Goal: Complete application form

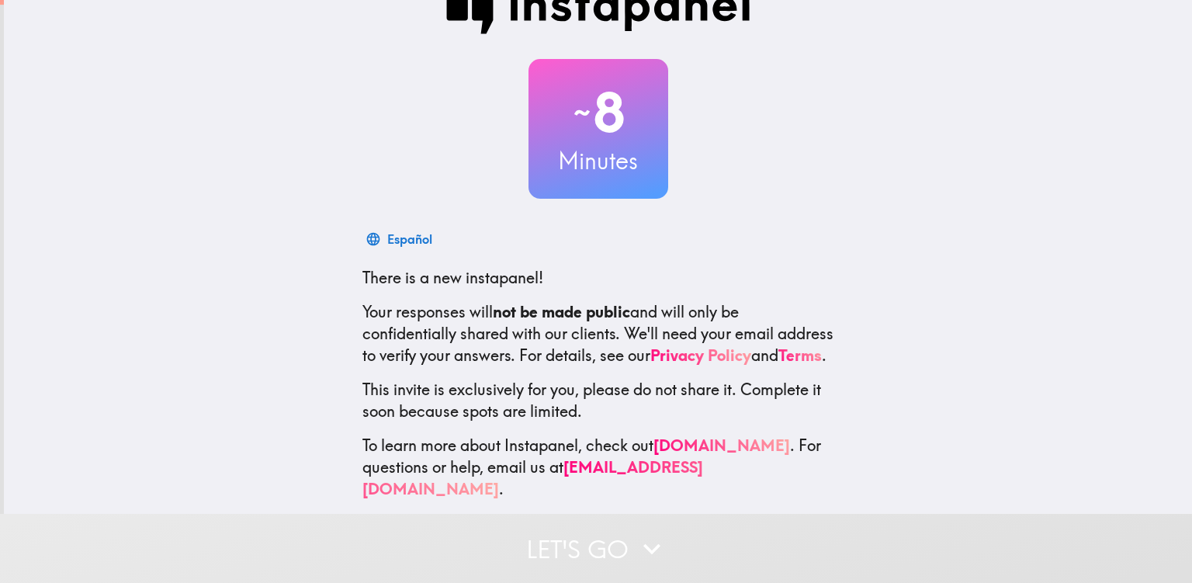
scroll to position [62, 0]
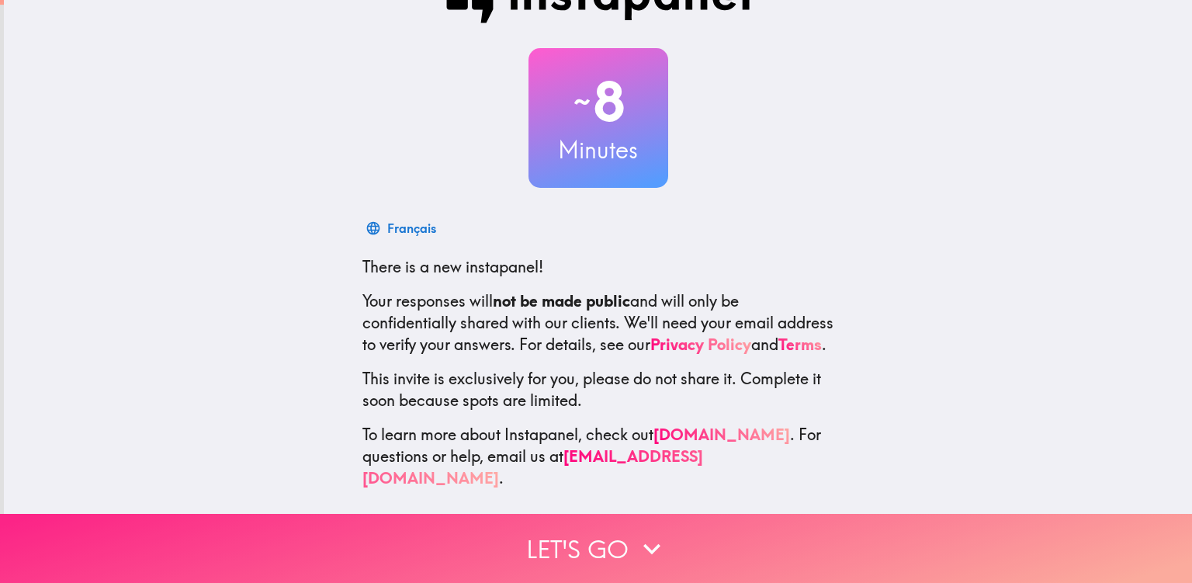
click at [577, 529] on button "Let's go" at bounding box center [596, 548] width 1192 height 69
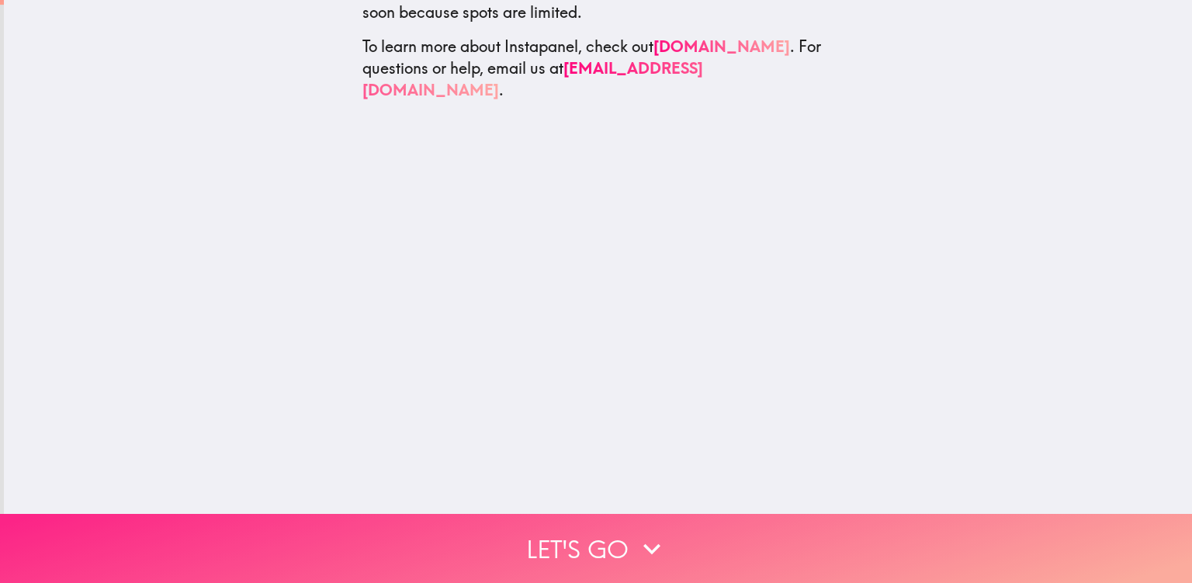
scroll to position [0, 0]
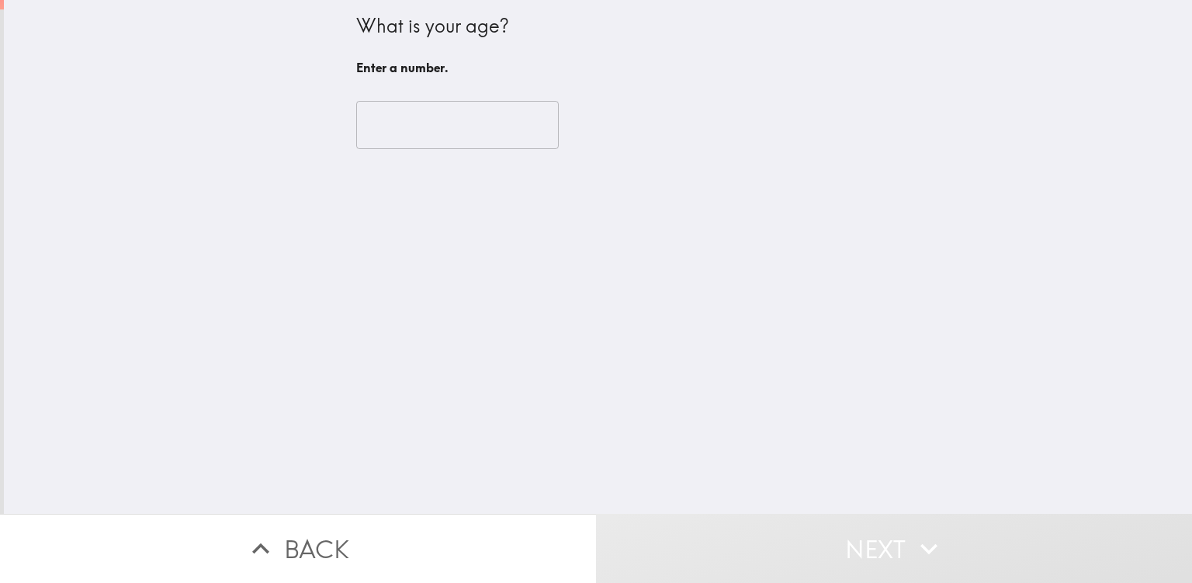
click at [447, 130] on input "number" at bounding box center [457, 125] width 203 height 48
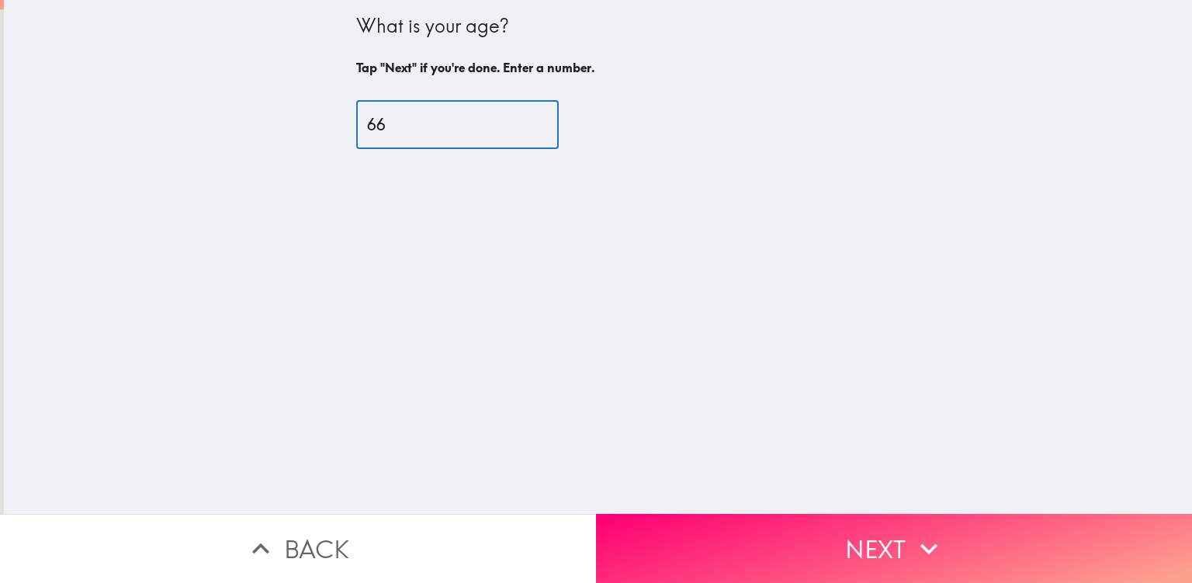
click at [522, 119] on input "66" at bounding box center [457, 125] width 203 height 48
click at [522, 119] on input "76" at bounding box center [457, 125] width 203 height 48
type input "77"
click at [522, 119] on input "77" at bounding box center [457, 125] width 203 height 48
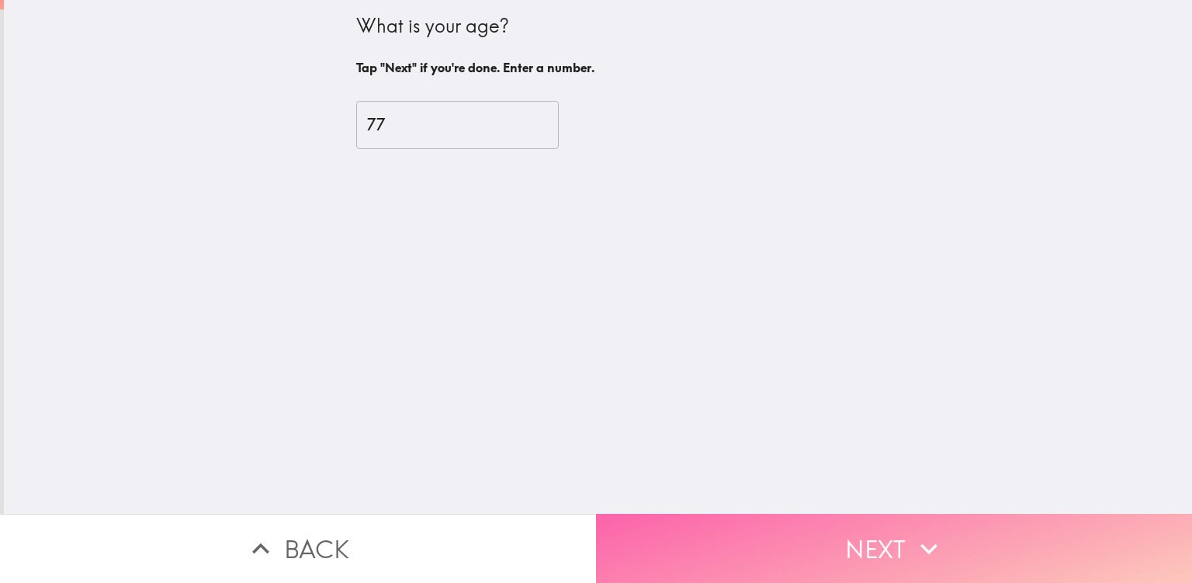
click at [633, 525] on button "Next" at bounding box center [894, 548] width 596 height 69
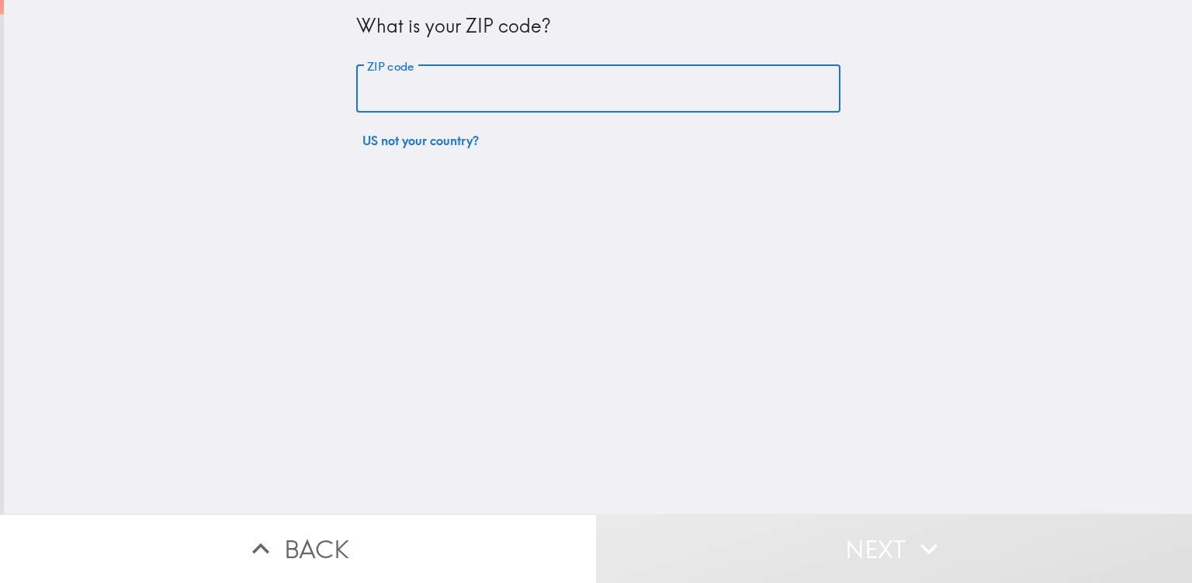
click at [464, 81] on input "ZIP code" at bounding box center [598, 89] width 484 height 48
type input "02904"
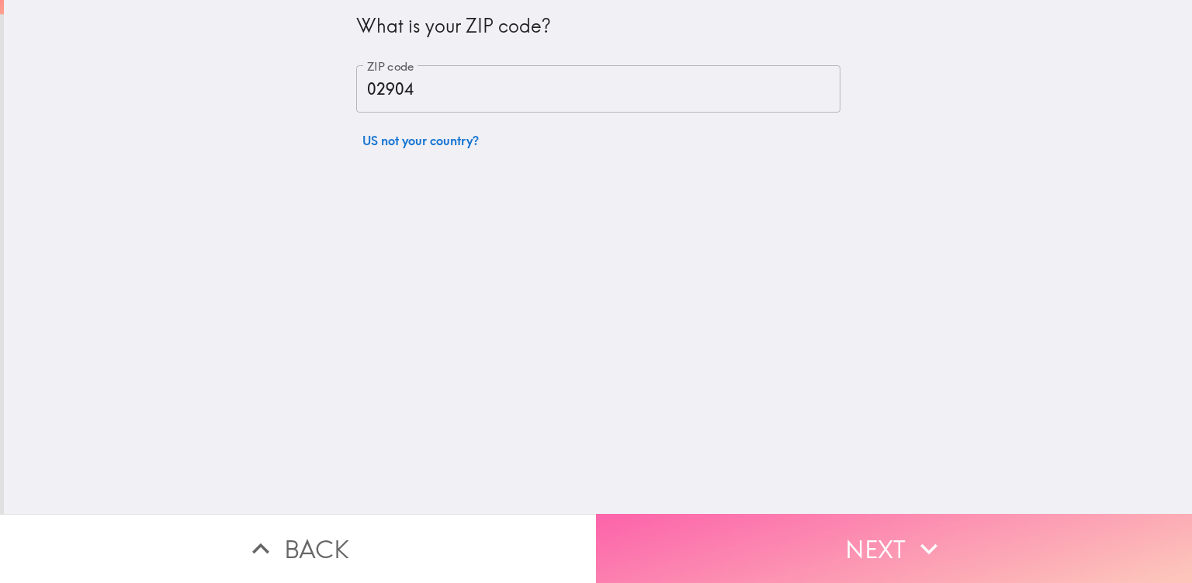
click at [662, 527] on button "Next" at bounding box center [894, 548] width 596 height 69
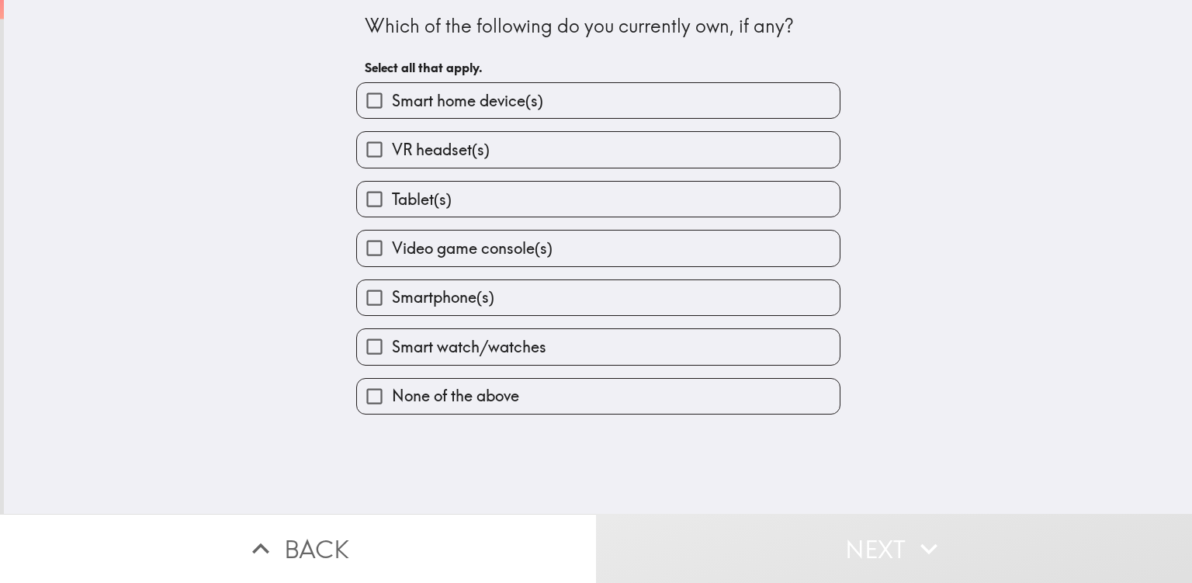
click at [359, 99] on input "Smart home device(s)" at bounding box center [374, 100] width 35 height 35
checkbox input "true"
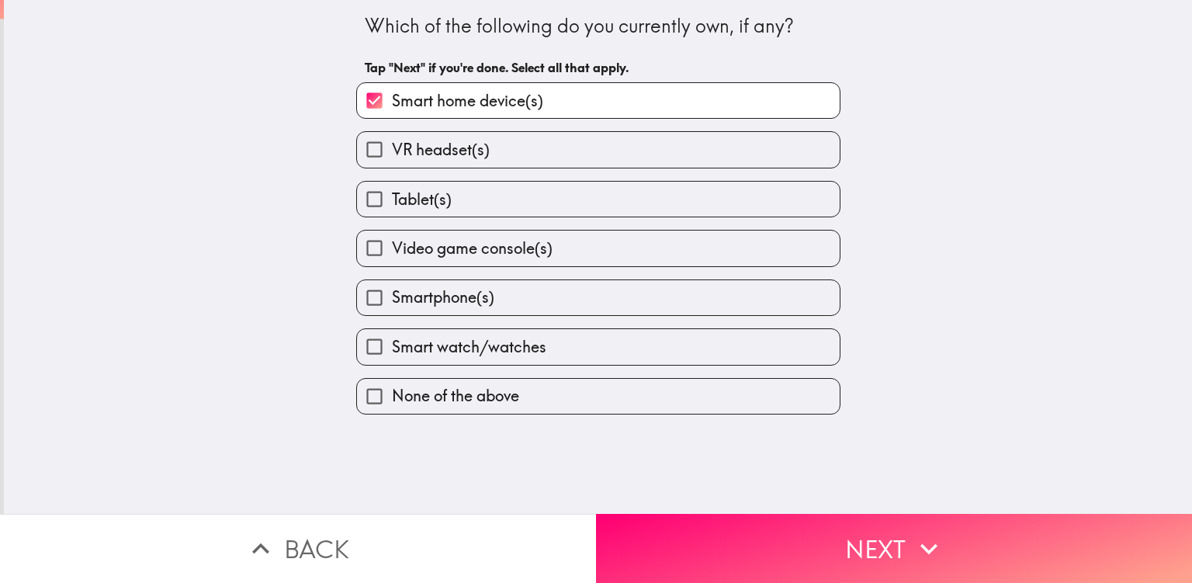
click at [357, 194] on input "Tablet(s)" at bounding box center [374, 199] width 35 height 35
checkbox input "true"
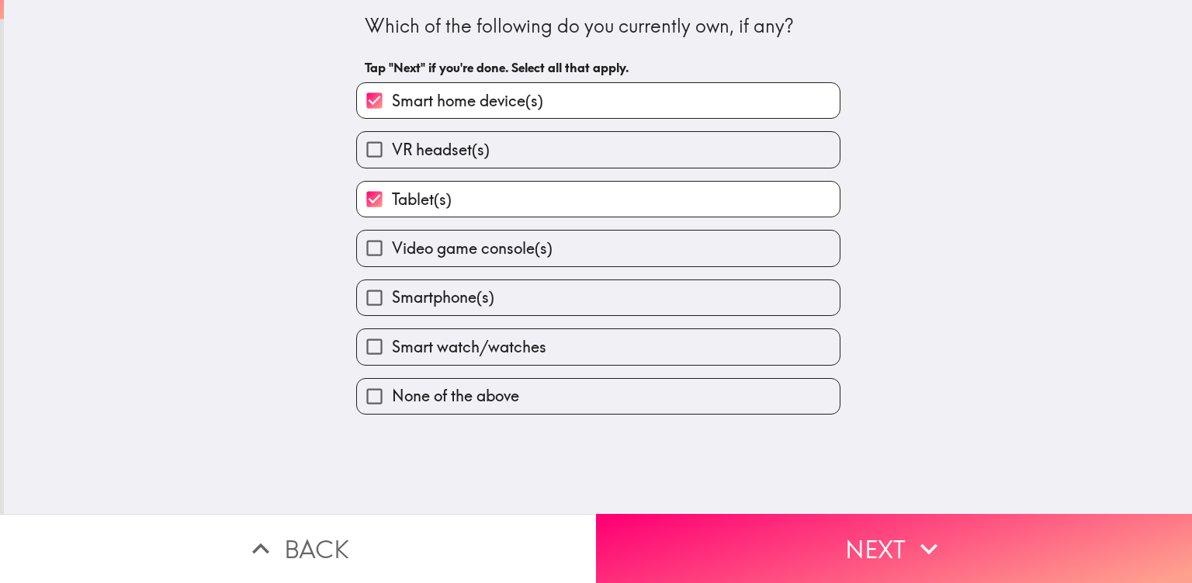
click at [357, 247] on input "Video game console(s)" at bounding box center [374, 248] width 35 height 35
checkbox input "true"
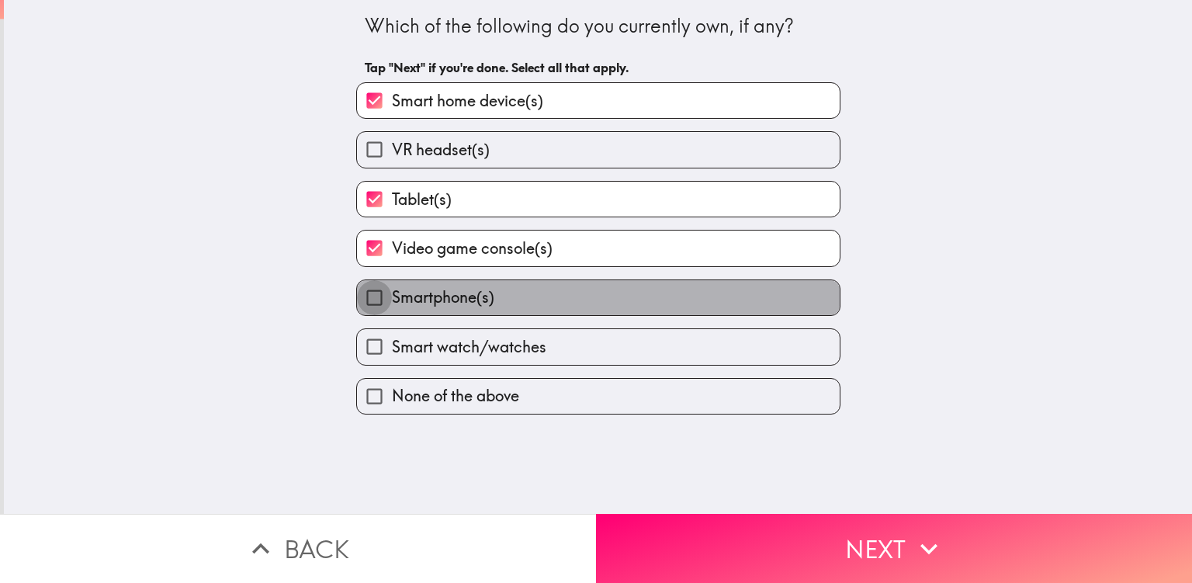
click at [358, 292] on input "Smartphone(s)" at bounding box center [374, 297] width 35 height 35
checkbox input "true"
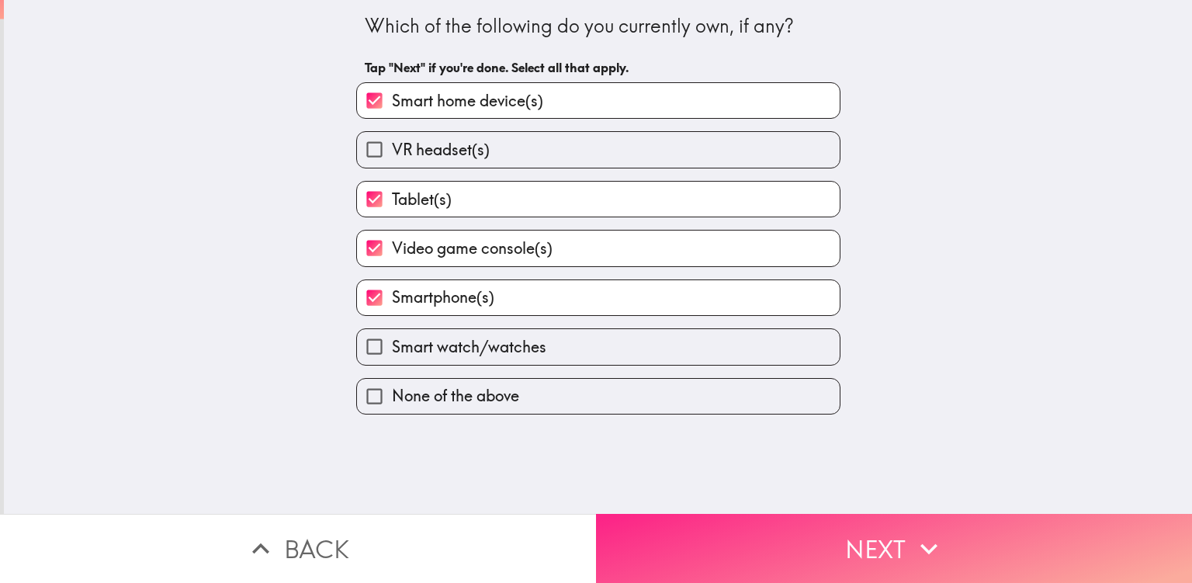
click at [674, 523] on button "Next" at bounding box center [894, 548] width 596 height 69
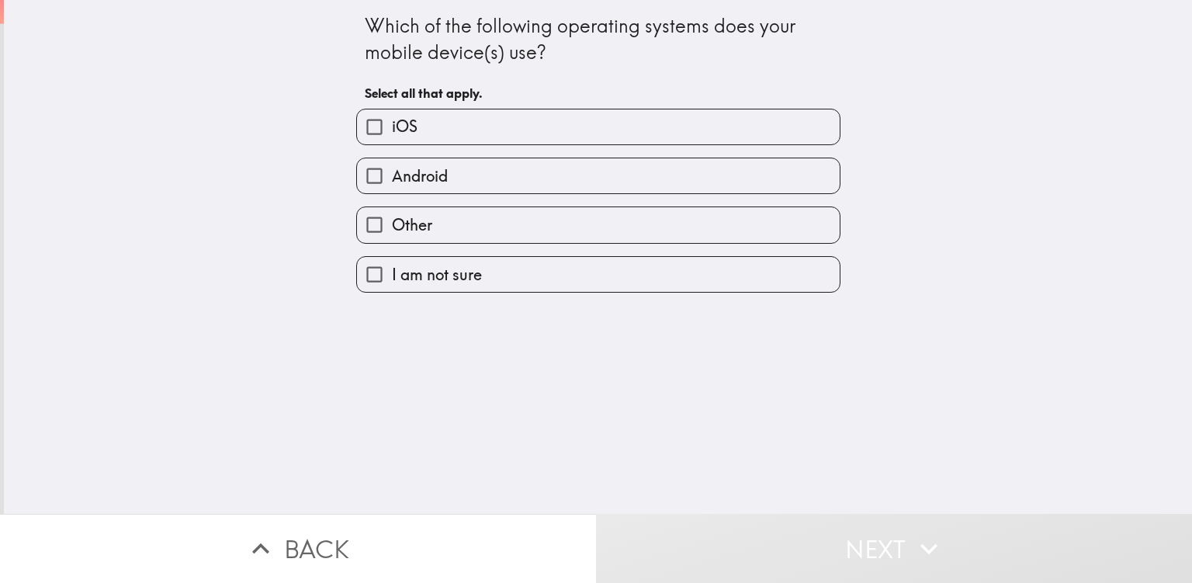
click at [459, 118] on label "iOS" at bounding box center [598, 126] width 483 height 35
click at [392, 118] on input "iOS" at bounding box center [374, 126] width 35 height 35
checkbox input "true"
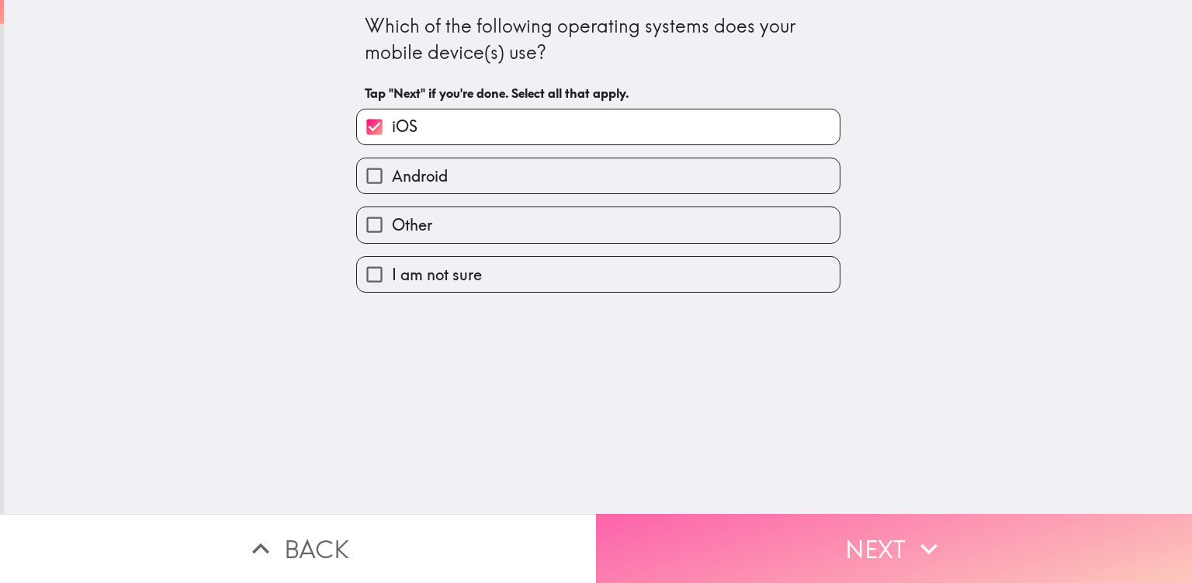
click at [683, 528] on button "Next" at bounding box center [894, 548] width 596 height 69
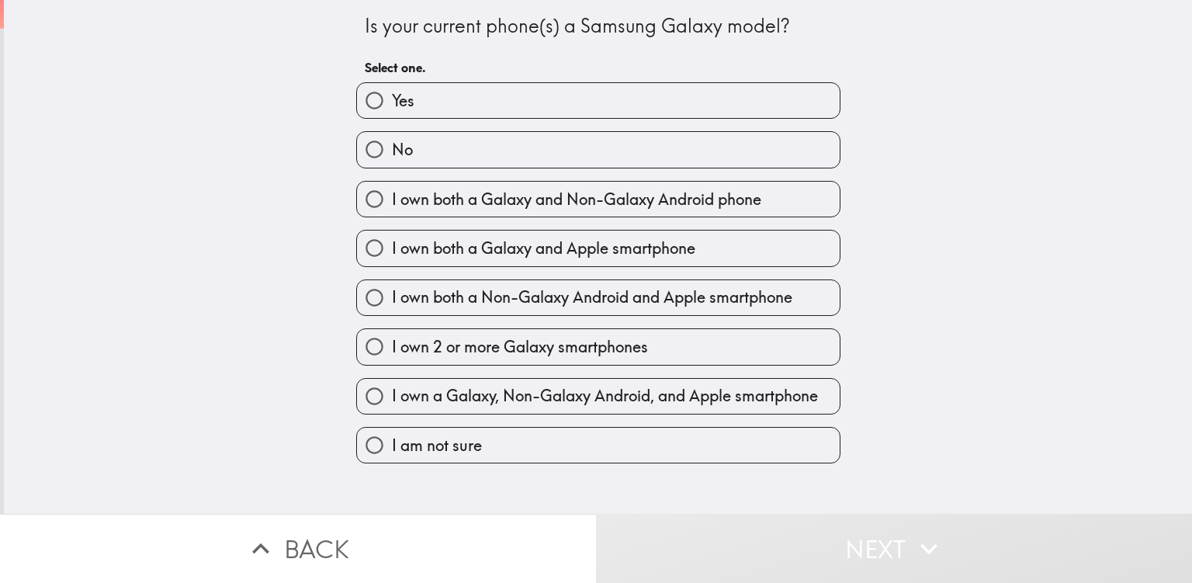
click at [528, 147] on label "No" at bounding box center [598, 149] width 483 height 35
click at [392, 147] on input "No" at bounding box center [374, 149] width 35 height 35
radio input "true"
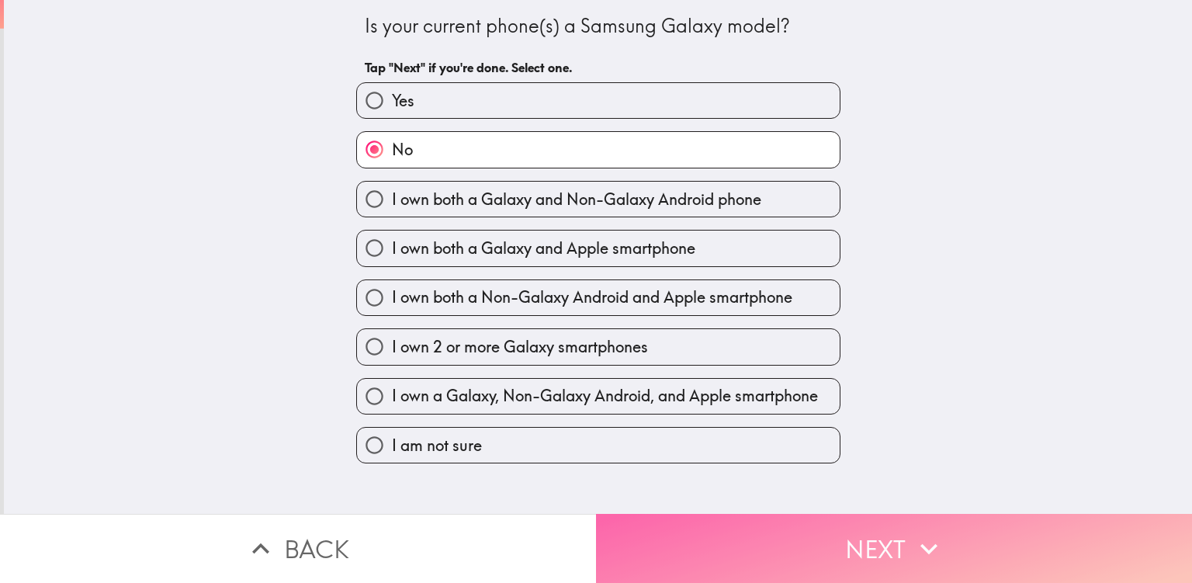
click at [671, 525] on button "Next" at bounding box center [894, 548] width 596 height 69
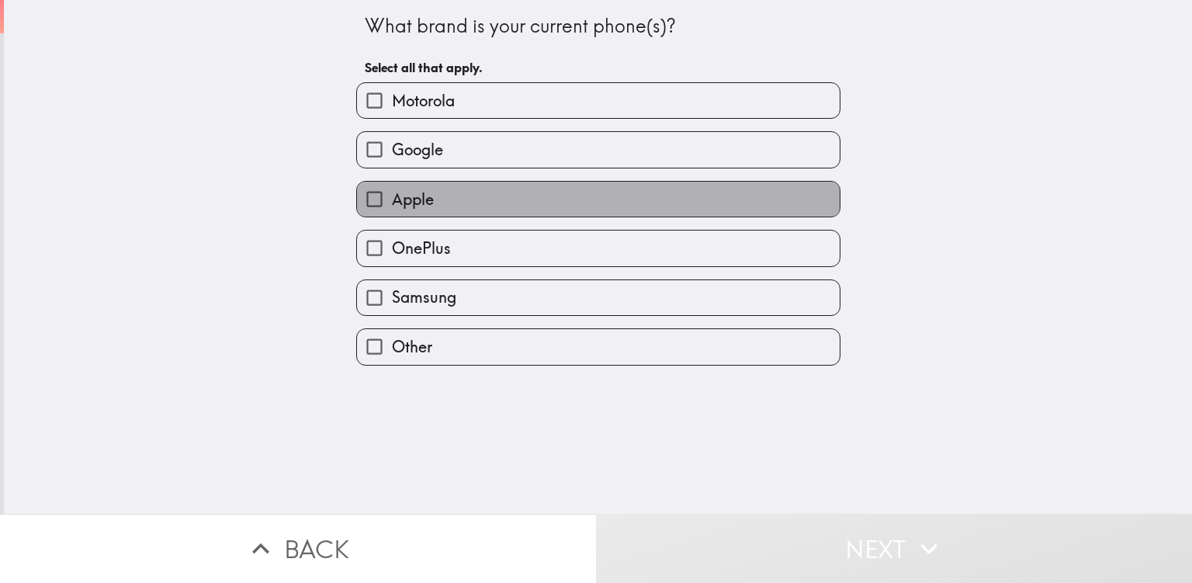
click at [506, 196] on label "Apple" at bounding box center [598, 199] width 483 height 35
click at [392, 196] on input "Apple" at bounding box center [374, 199] width 35 height 35
checkbox input "true"
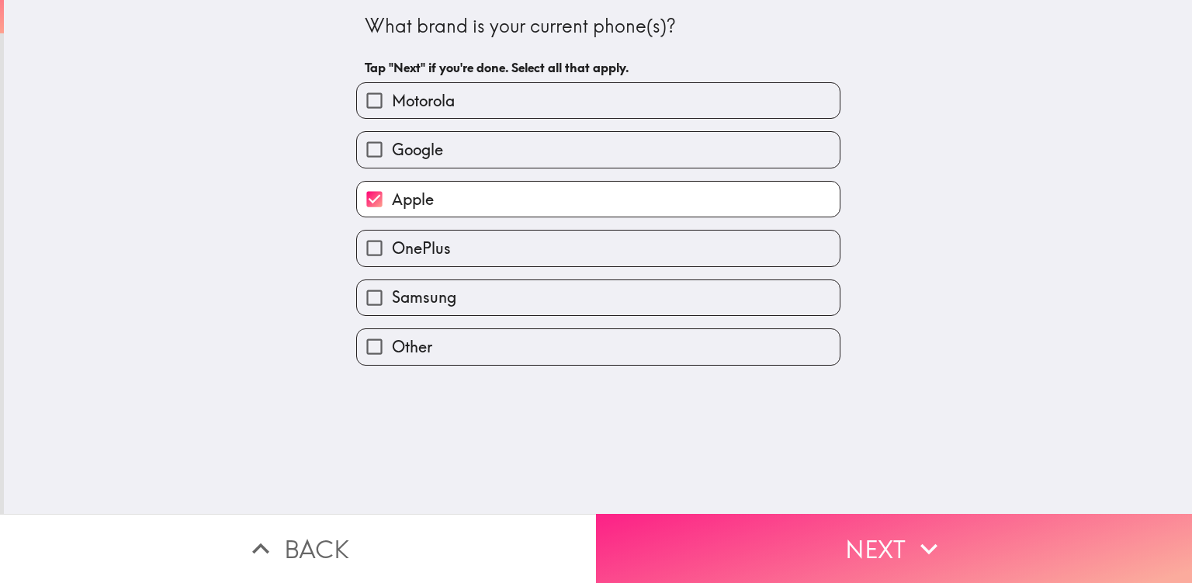
click at [668, 529] on button "Next" at bounding box center [894, 548] width 596 height 69
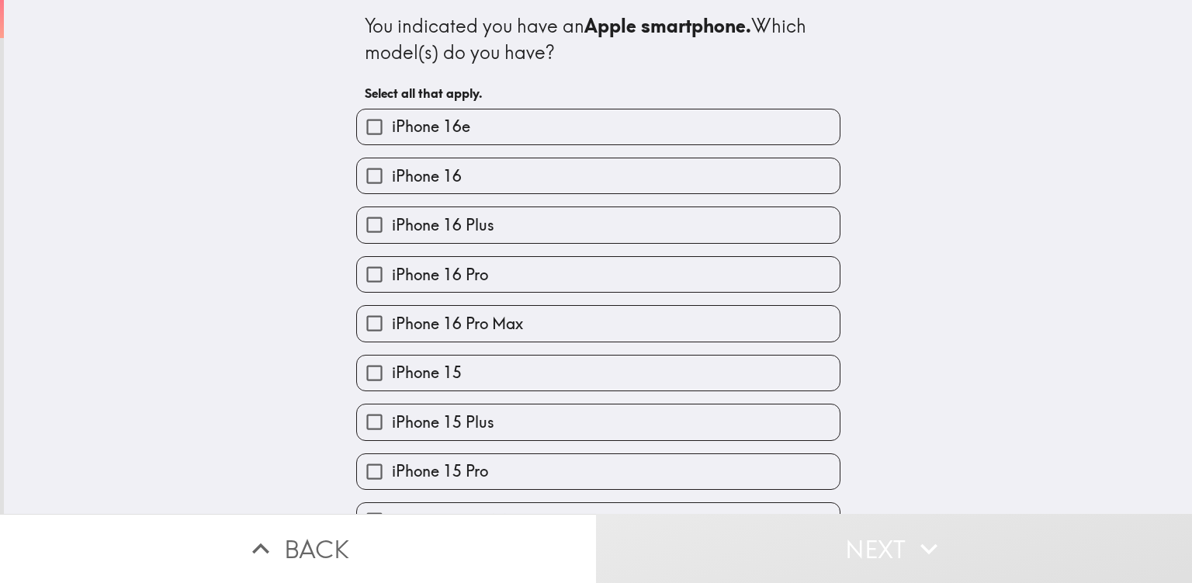
click at [578, 310] on label "iPhone 16 Pro Max" at bounding box center [598, 323] width 483 height 35
click at [392, 310] on input "iPhone 16 Pro Max" at bounding box center [374, 323] width 35 height 35
checkbox input "true"
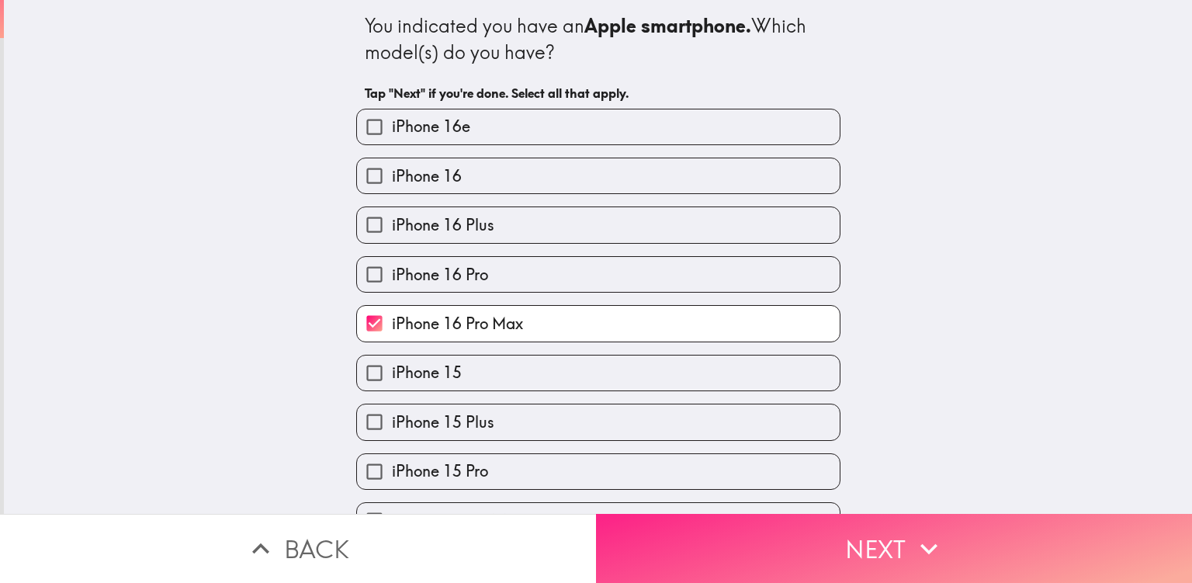
click at [650, 541] on button "Next" at bounding box center [894, 548] width 596 height 69
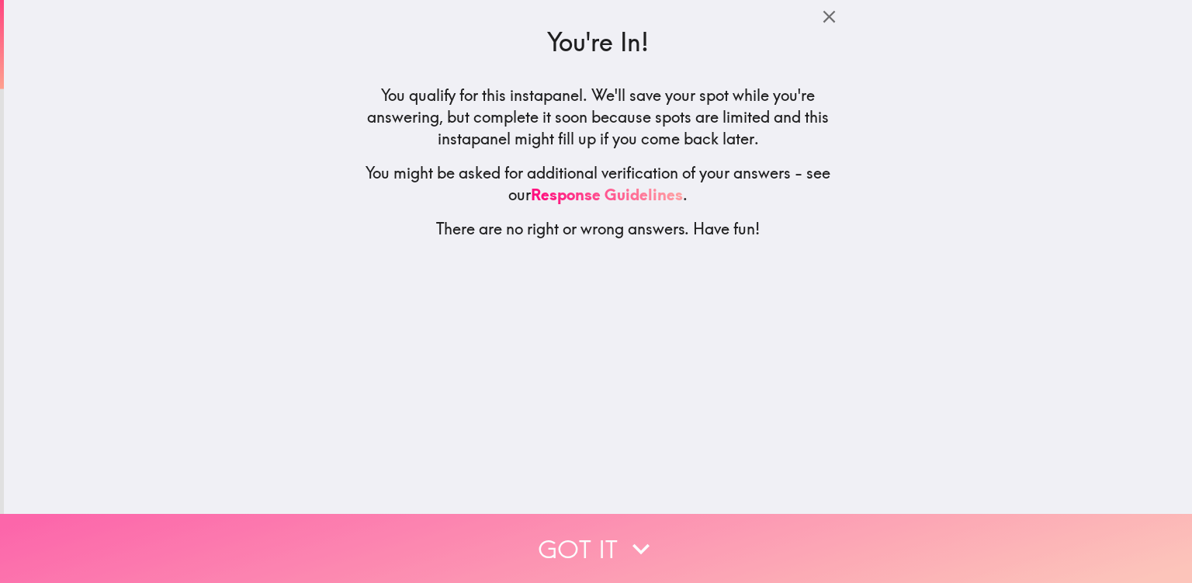
click at [600, 534] on button "Got it" at bounding box center [596, 548] width 1192 height 69
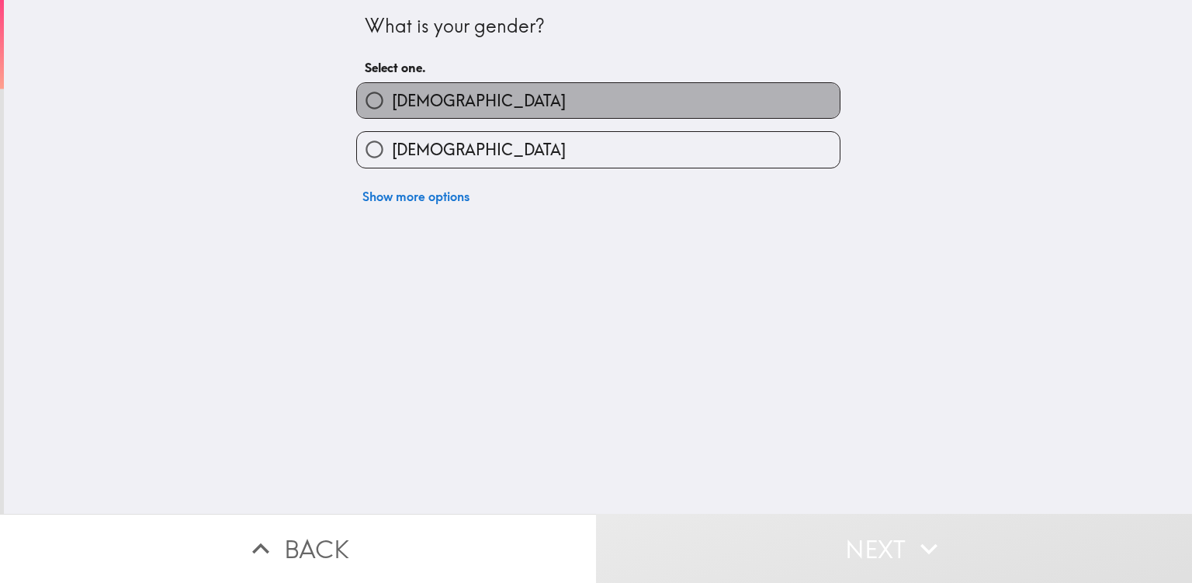
click at [484, 103] on label "[DEMOGRAPHIC_DATA]" at bounding box center [598, 100] width 483 height 35
click at [392, 103] on input "[DEMOGRAPHIC_DATA]" at bounding box center [374, 100] width 35 height 35
radio input "true"
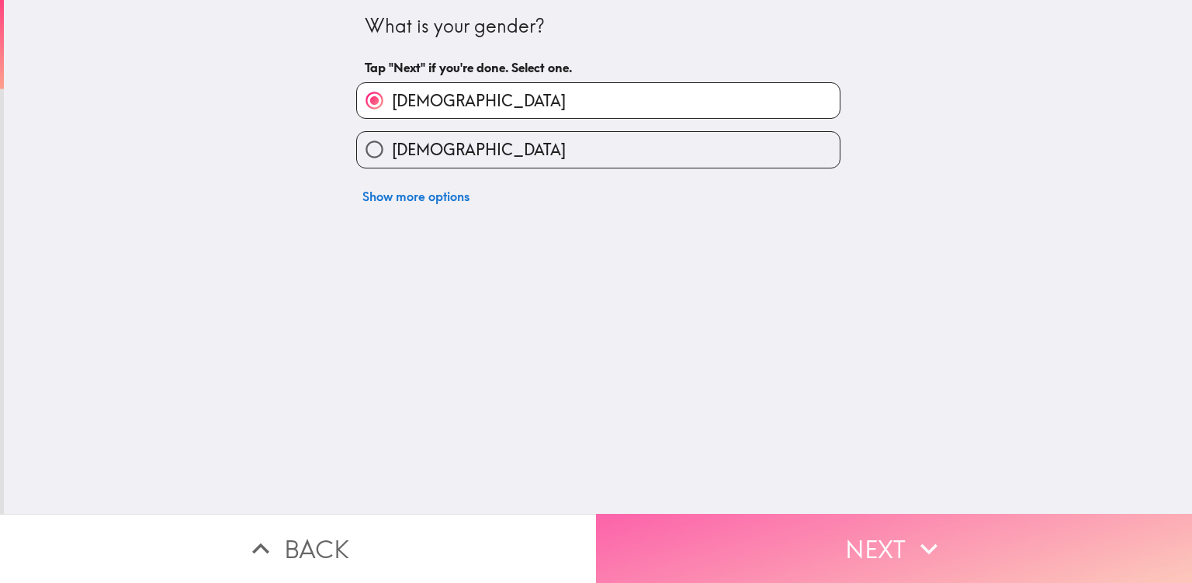
click at [666, 543] on button "Next" at bounding box center [894, 548] width 596 height 69
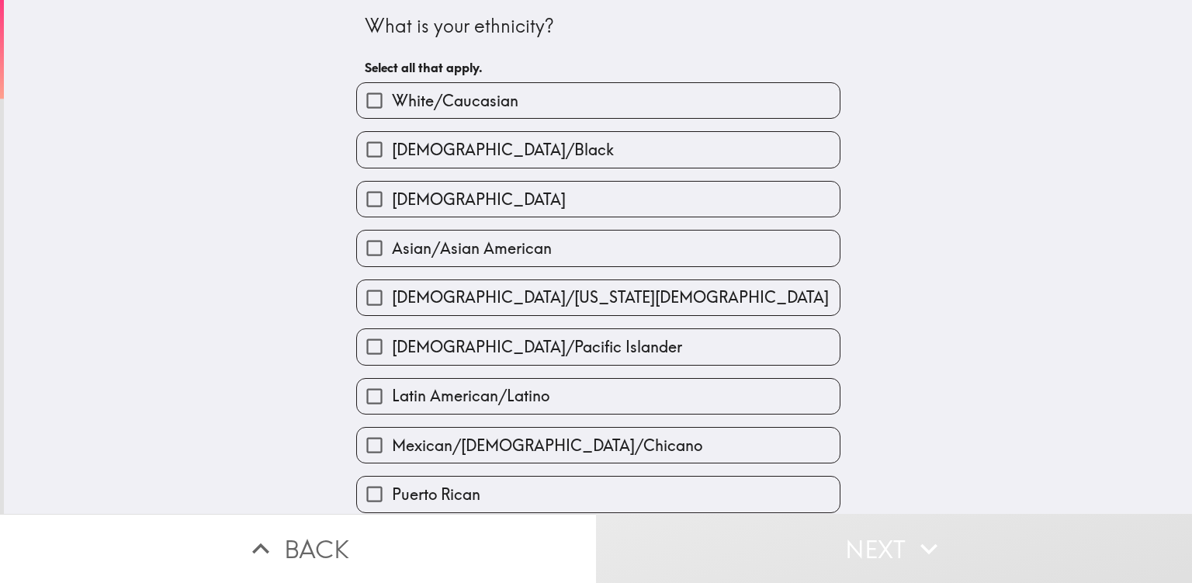
click at [574, 94] on label "White/Caucasian" at bounding box center [598, 100] width 483 height 35
click at [392, 94] on input "White/Caucasian" at bounding box center [374, 100] width 35 height 35
checkbox input "true"
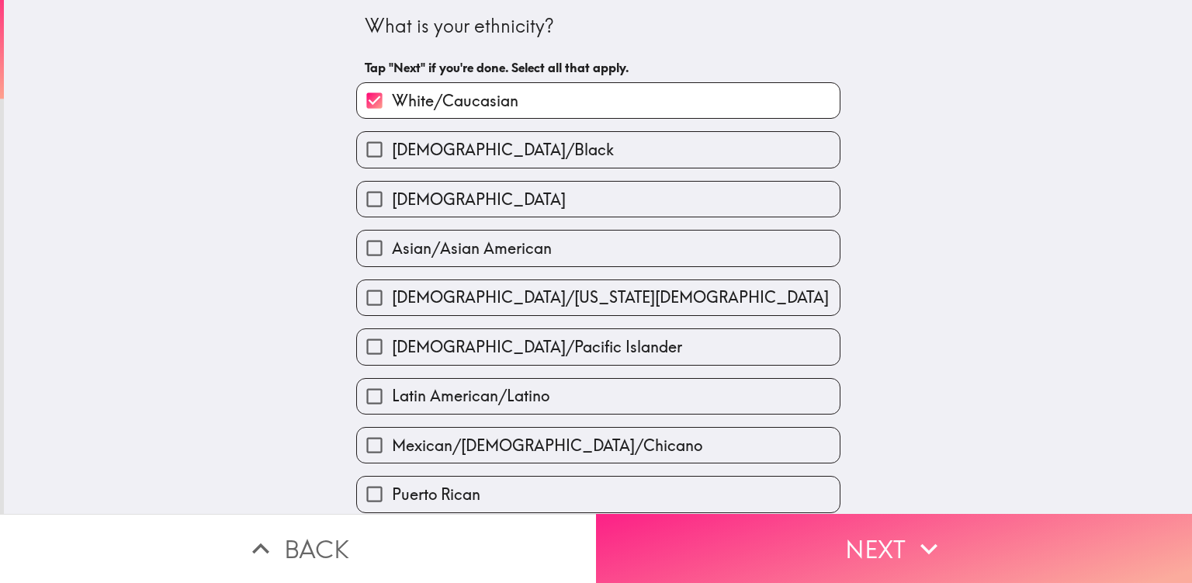
click at [664, 526] on button "Next" at bounding box center [894, 548] width 596 height 69
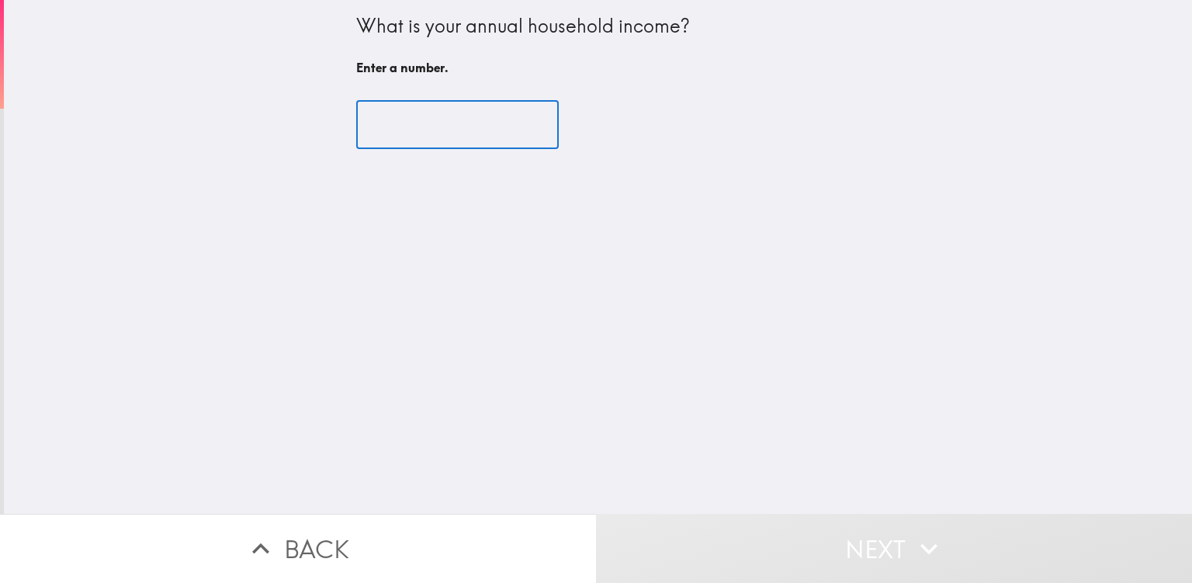
click at [463, 123] on input "number" at bounding box center [457, 125] width 203 height 48
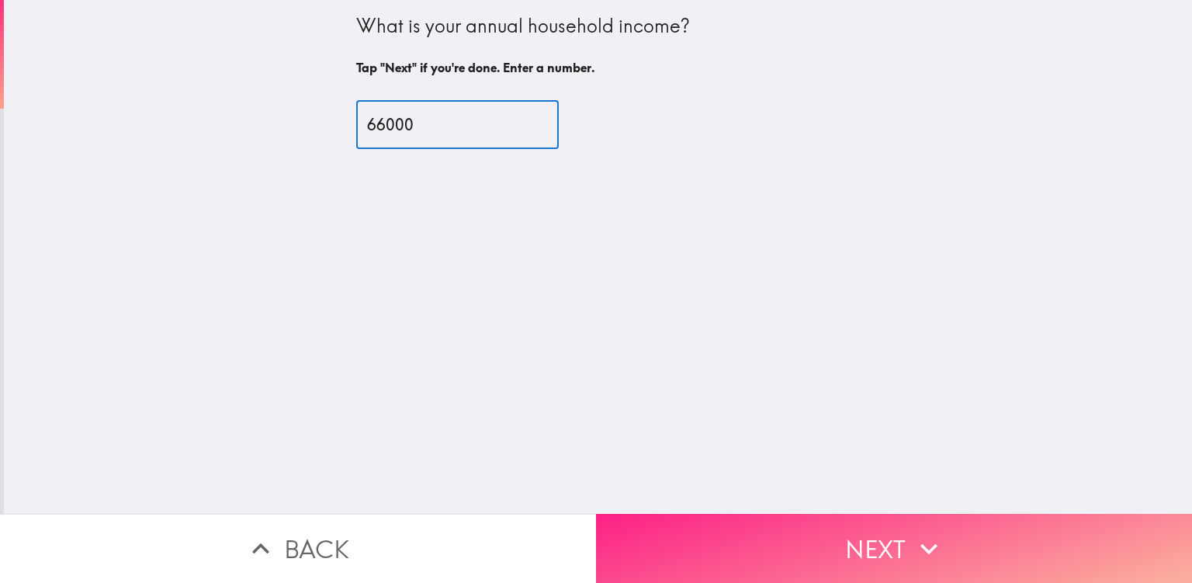
type input "66000"
click at [676, 514] on button "Next" at bounding box center [894, 548] width 596 height 69
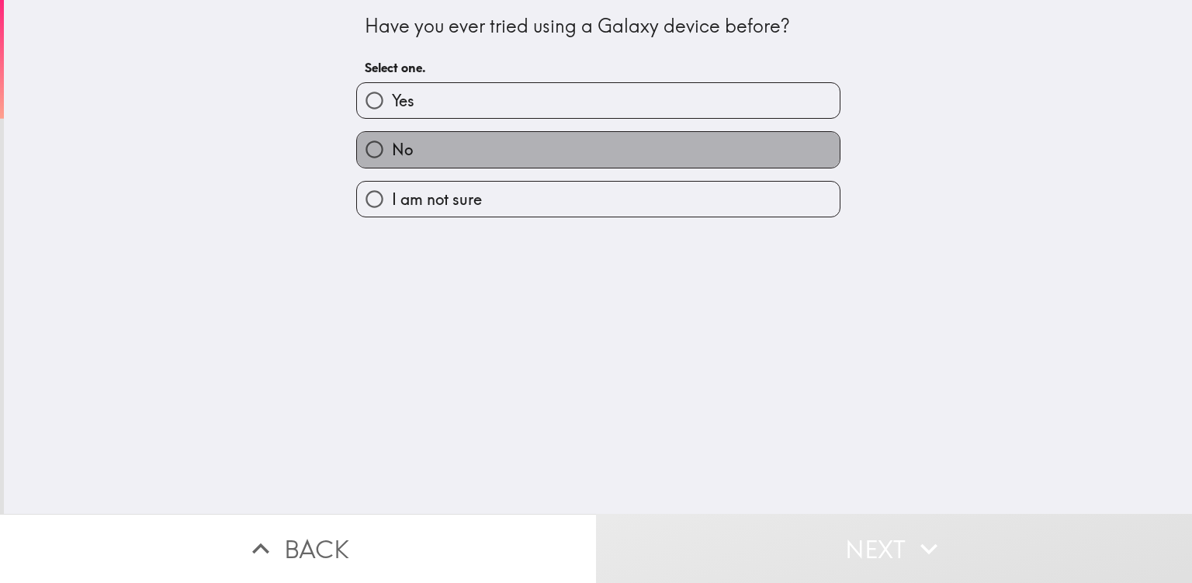
click at [464, 137] on label "No" at bounding box center [598, 149] width 483 height 35
click at [392, 137] on input "No" at bounding box center [374, 149] width 35 height 35
radio input "true"
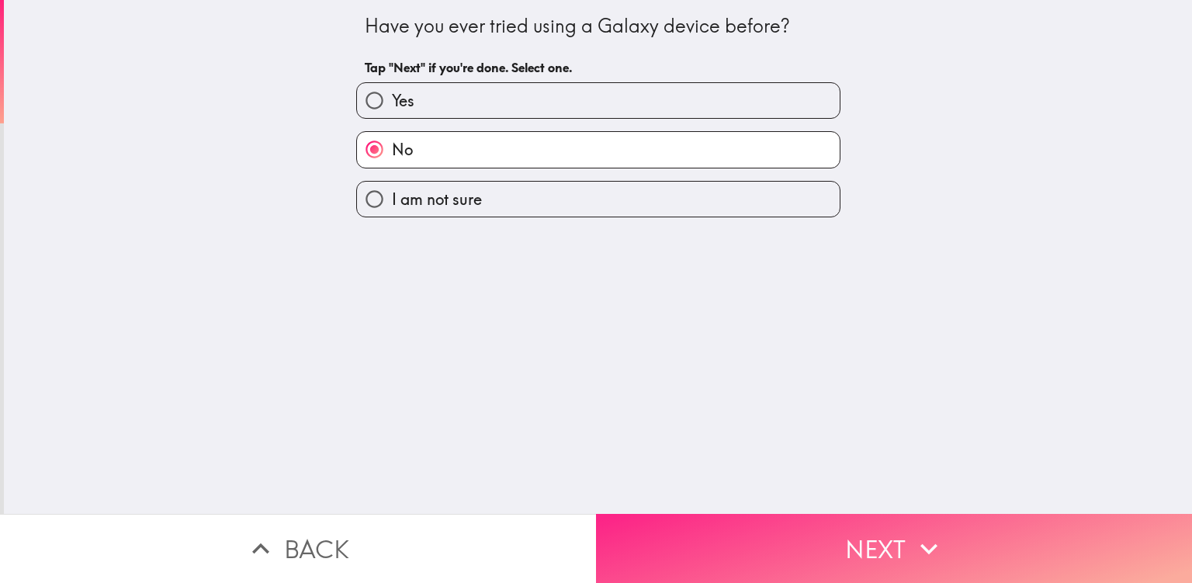
click at [693, 522] on button "Next" at bounding box center [894, 548] width 596 height 69
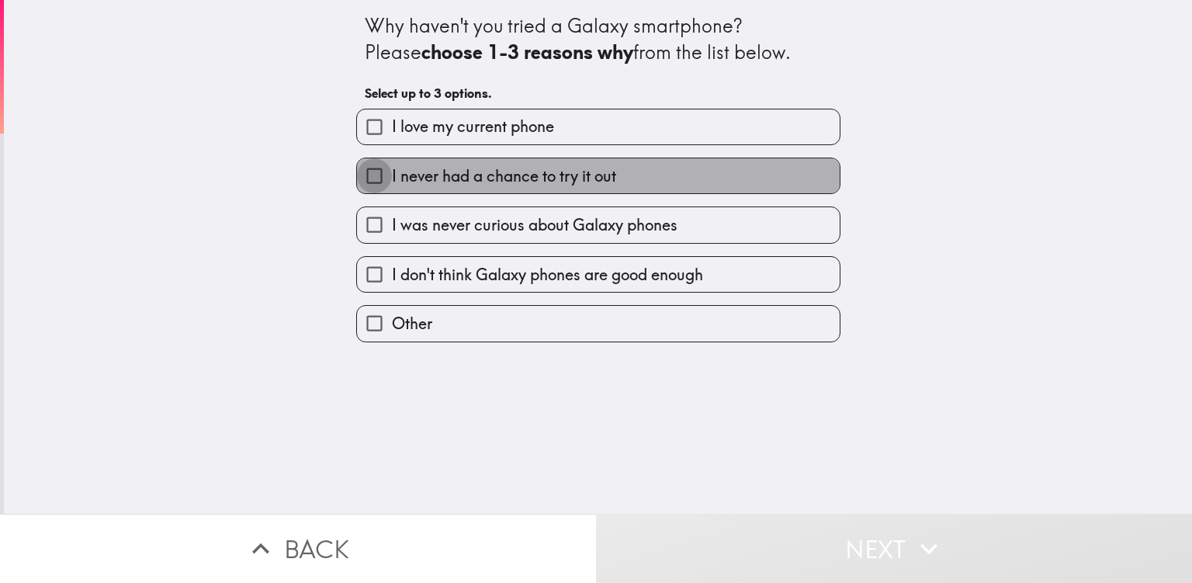
click at [360, 171] on input "I never had a chance to try it out" at bounding box center [374, 175] width 35 height 35
checkbox input "true"
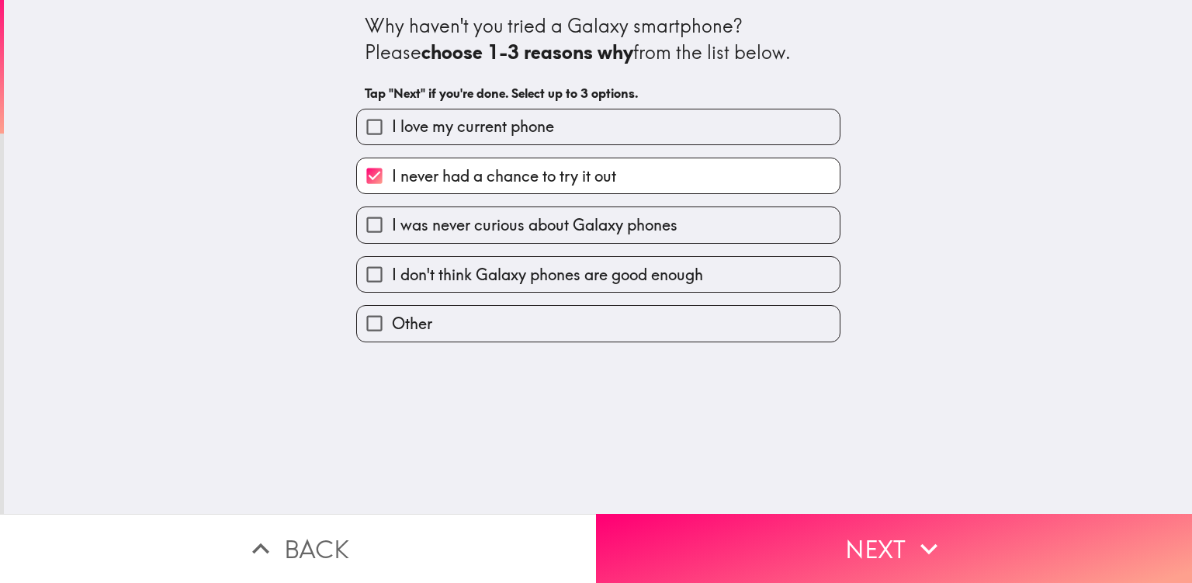
click at [360, 227] on input "I was never curious about Galaxy phones" at bounding box center [374, 224] width 35 height 35
checkbox input "true"
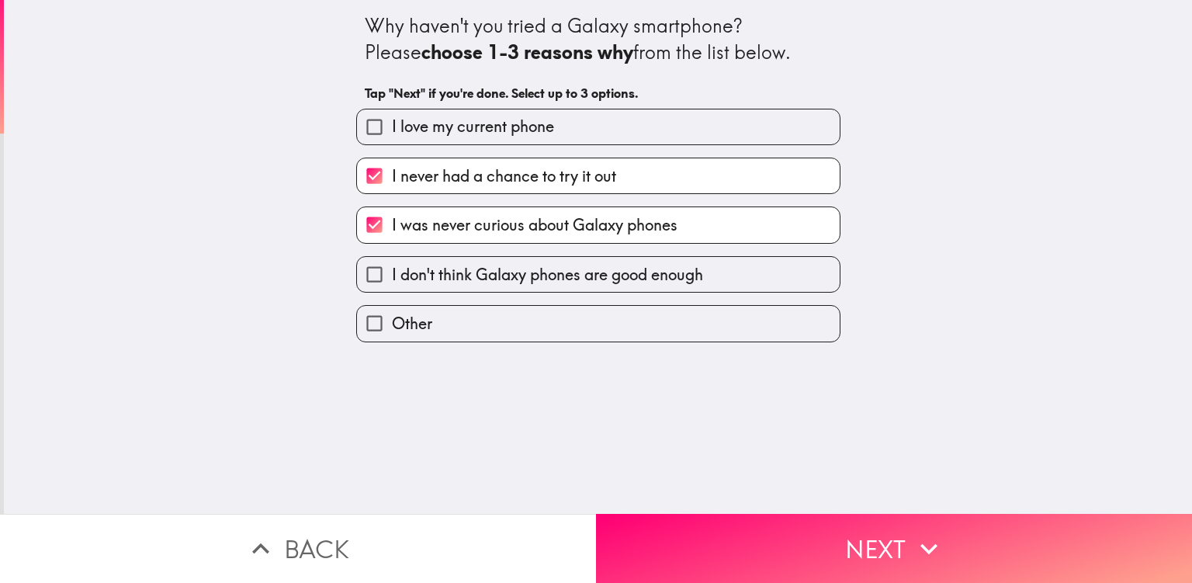
click at [362, 128] on input "I love my current phone" at bounding box center [374, 126] width 35 height 35
checkbox input "true"
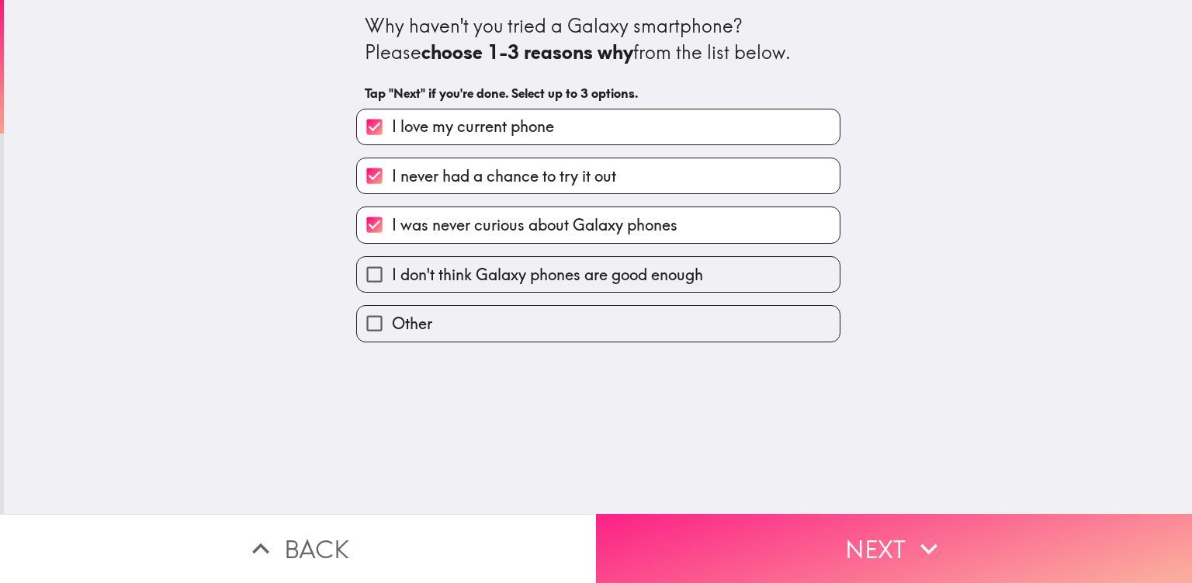
click at [671, 537] on button "Next" at bounding box center [894, 548] width 596 height 69
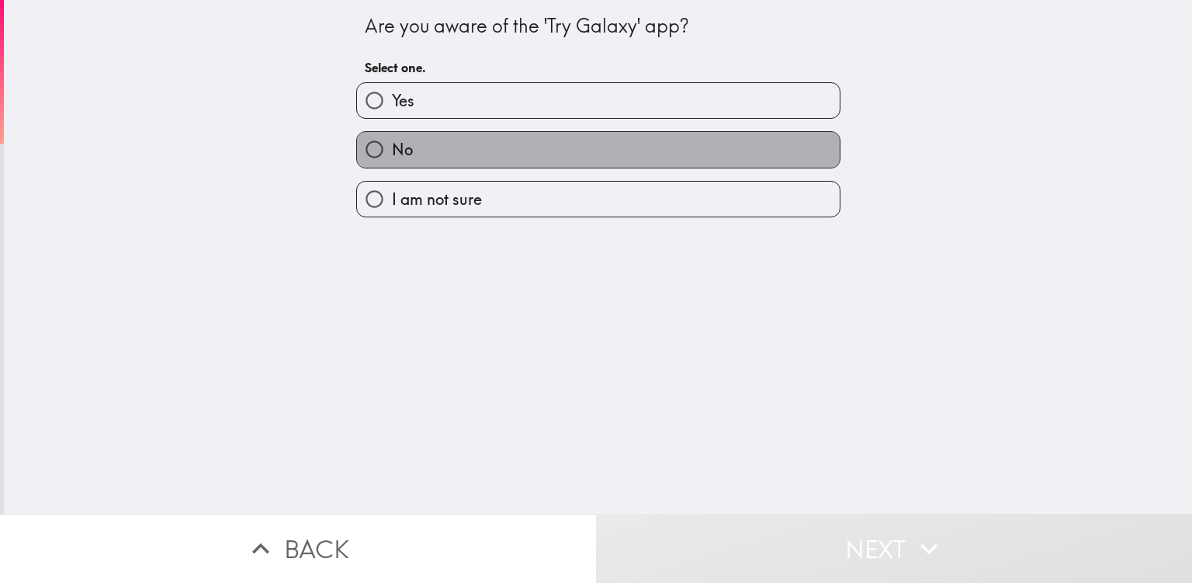
click at [449, 144] on label "No" at bounding box center [598, 149] width 483 height 35
click at [392, 144] on input "No" at bounding box center [374, 149] width 35 height 35
radio input "true"
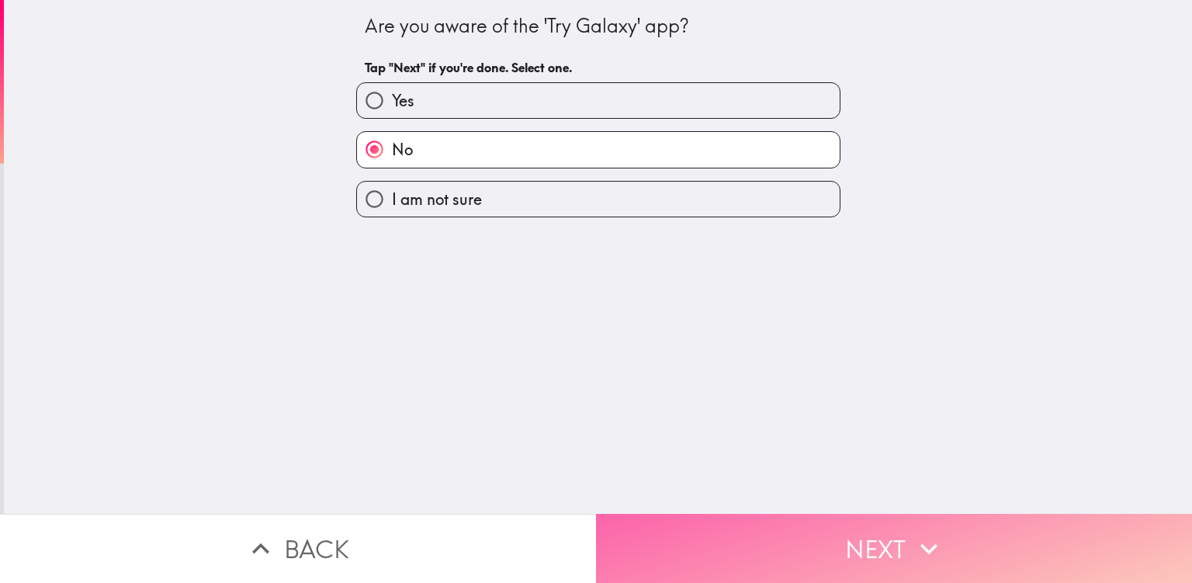
click at [698, 547] on button "Next" at bounding box center [894, 548] width 596 height 69
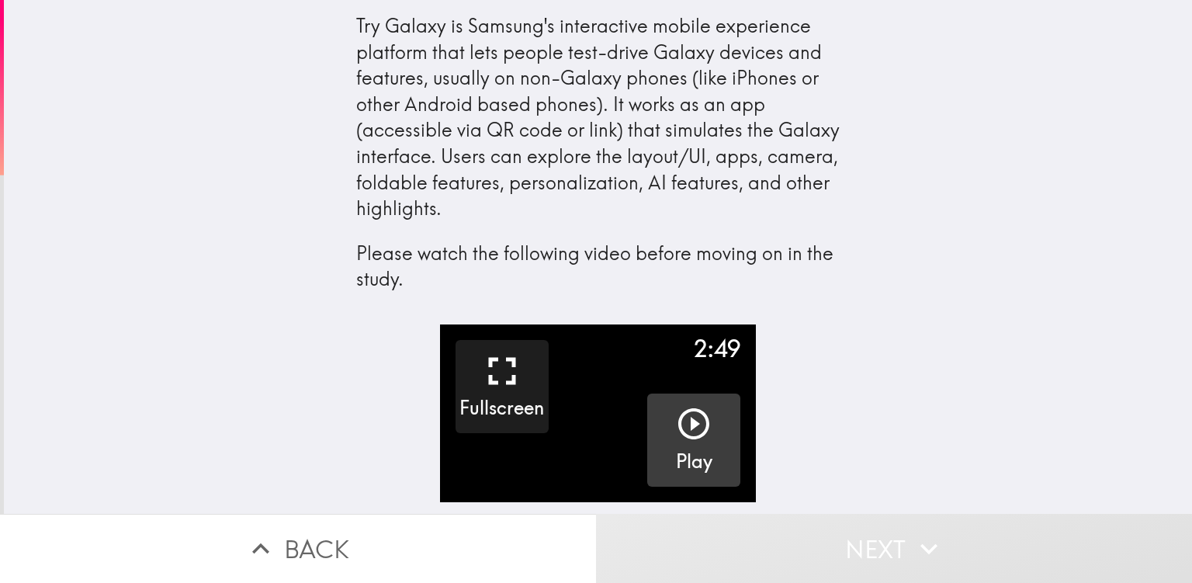
click at [683, 411] on icon "button" at bounding box center [693, 423] width 31 height 31
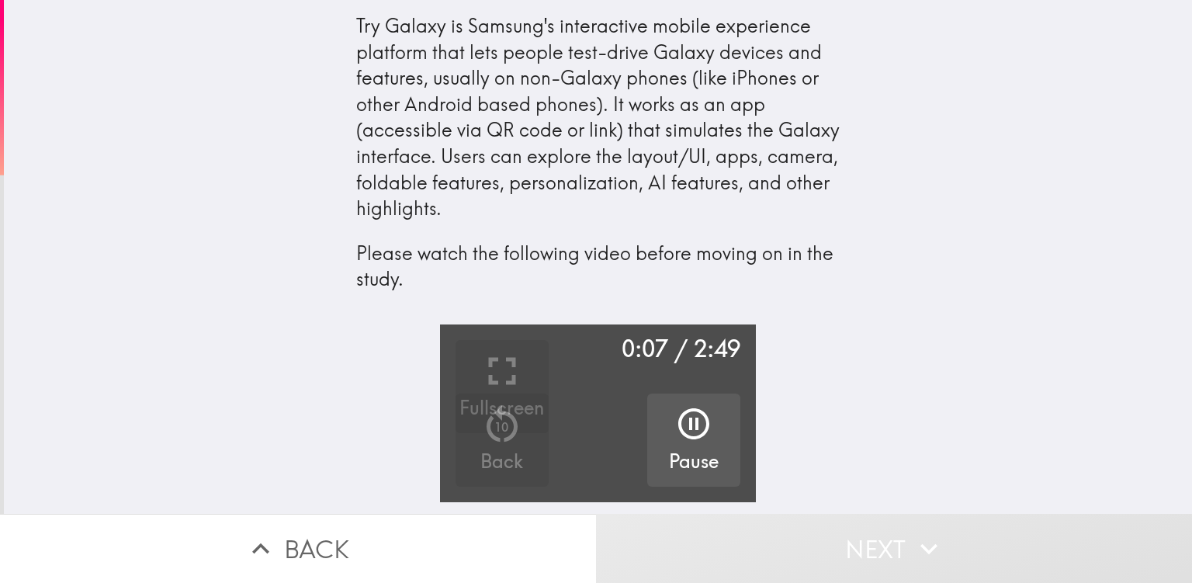
click at [607, 452] on video "button" at bounding box center [598, 413] width 316 height 178
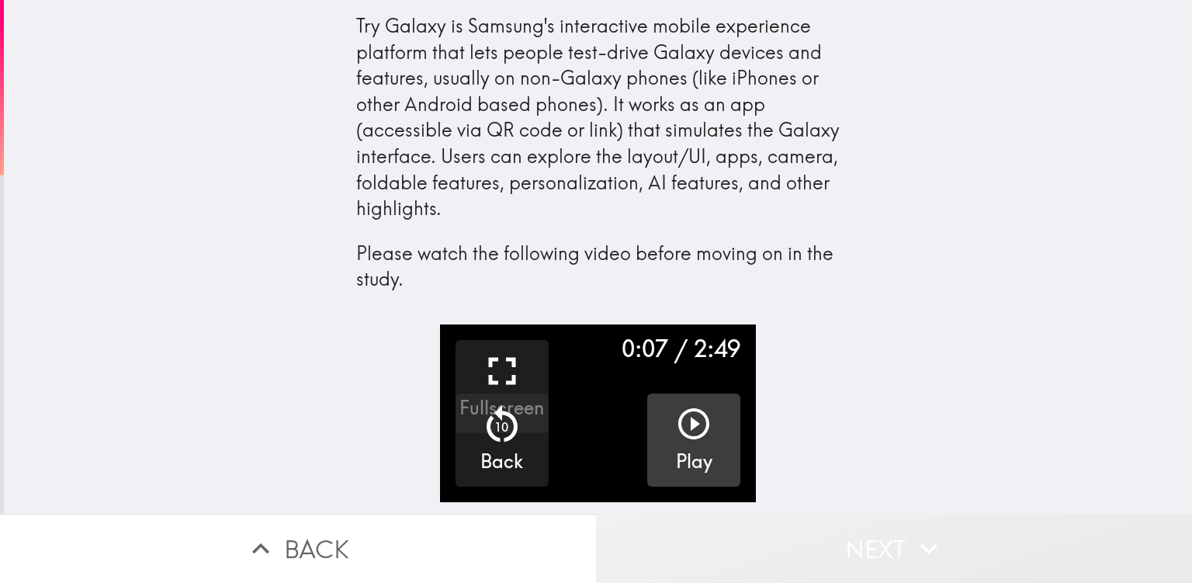
click at [683, 539] on button "Next" at bounding box center [894, 548] width 596 height 69
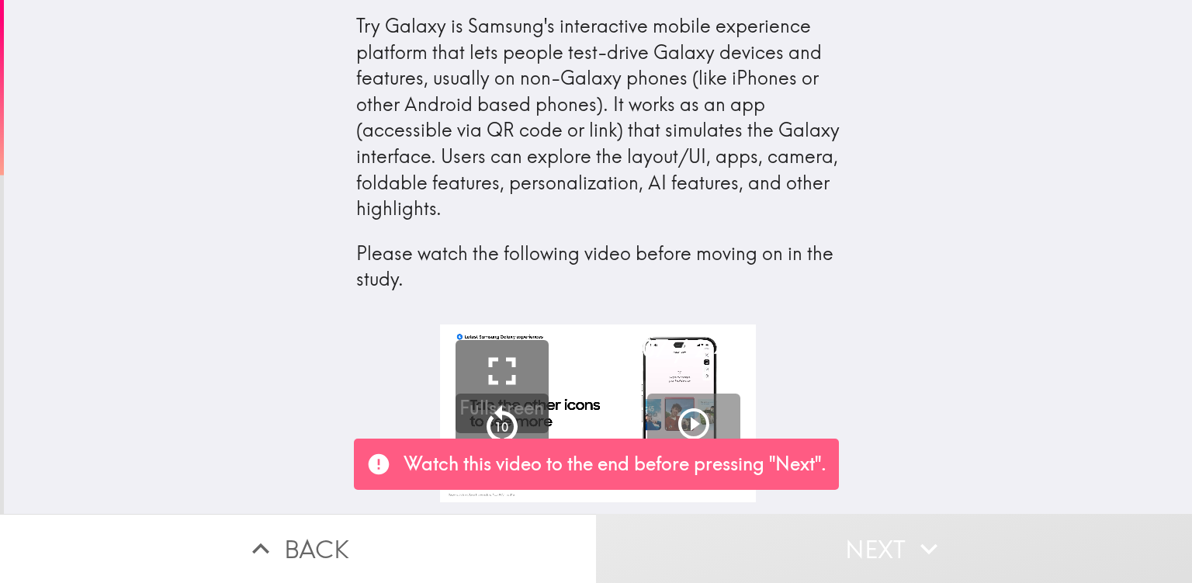
click at [668, 466] on p "Watch this video to the end before pressing "Next"." at bounding box center [615, 464] width 423 height 26
click at [675, 418] on icon "button" at bounding box center [693, 423] width 37 height 37
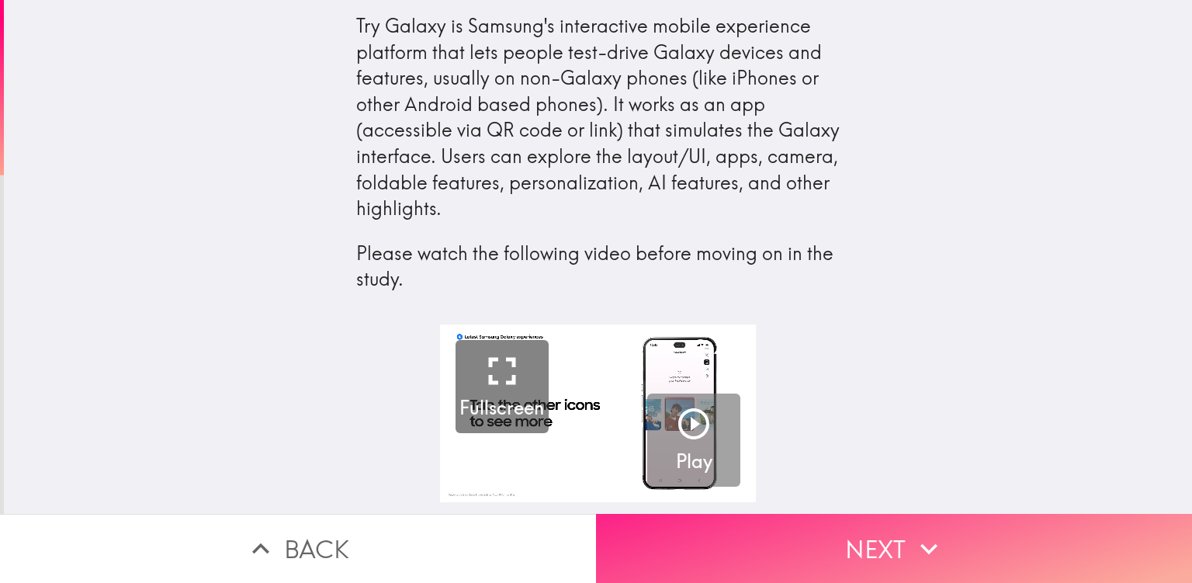
click at [672, 550] on button "Next" at bounding box center [894, 548] width 596 height 69
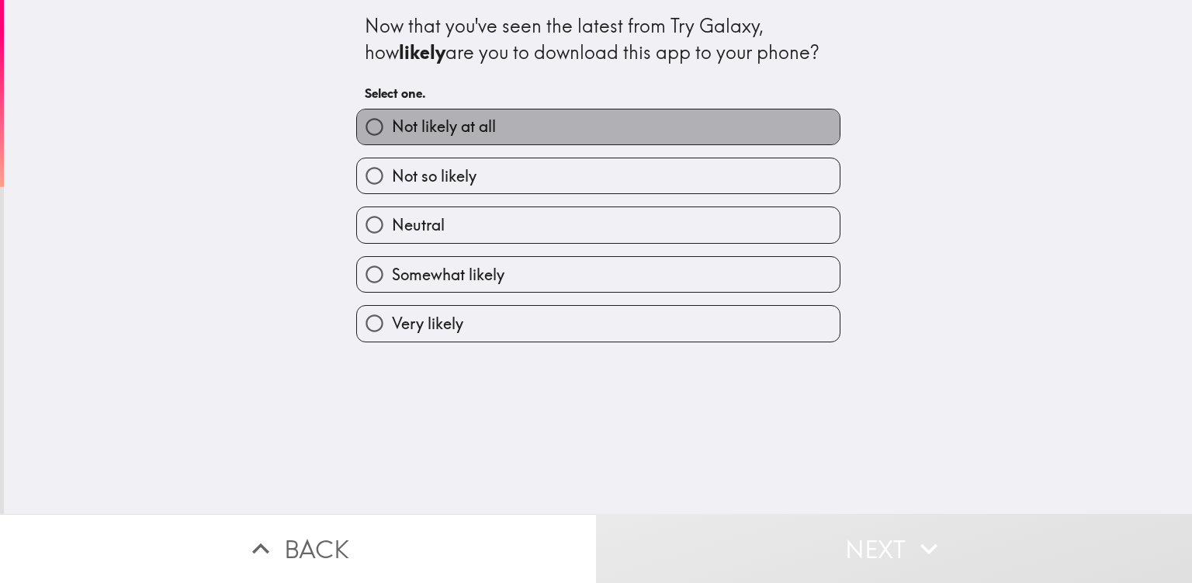
click at [446, 130] on span "Not likely at all" at bounding box center [444, 127] width 104 height 22
click at [392, 130] on input "Not likely at all" at bounding box center [374, 126] width 35 height 35
radio input "true"
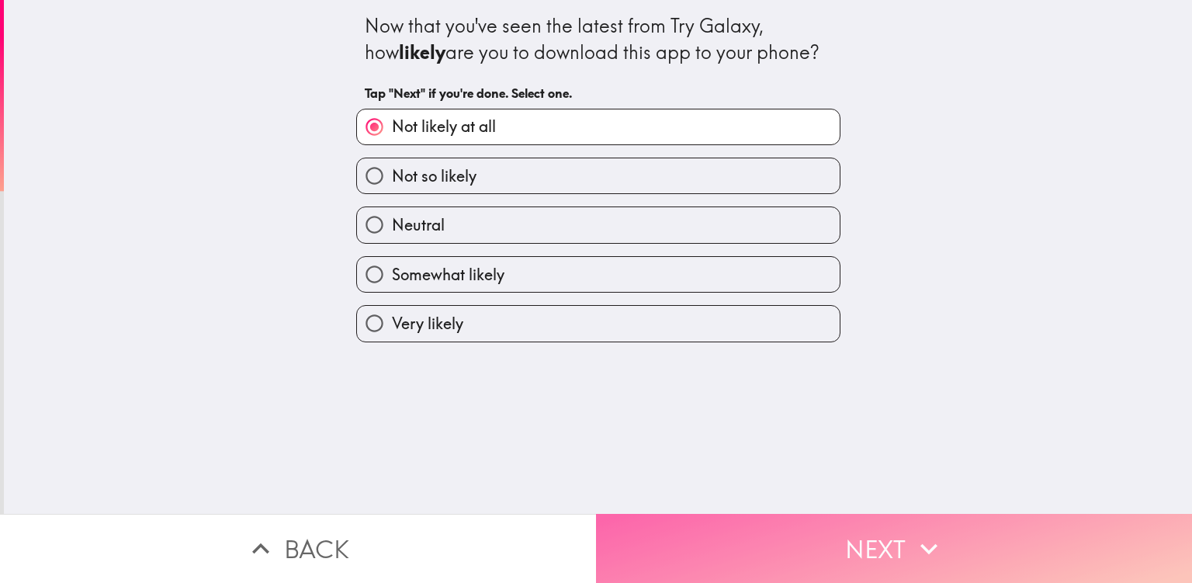
click at [655, 537] on button "Next" at bounding box center [894, 548] width 596 height 69
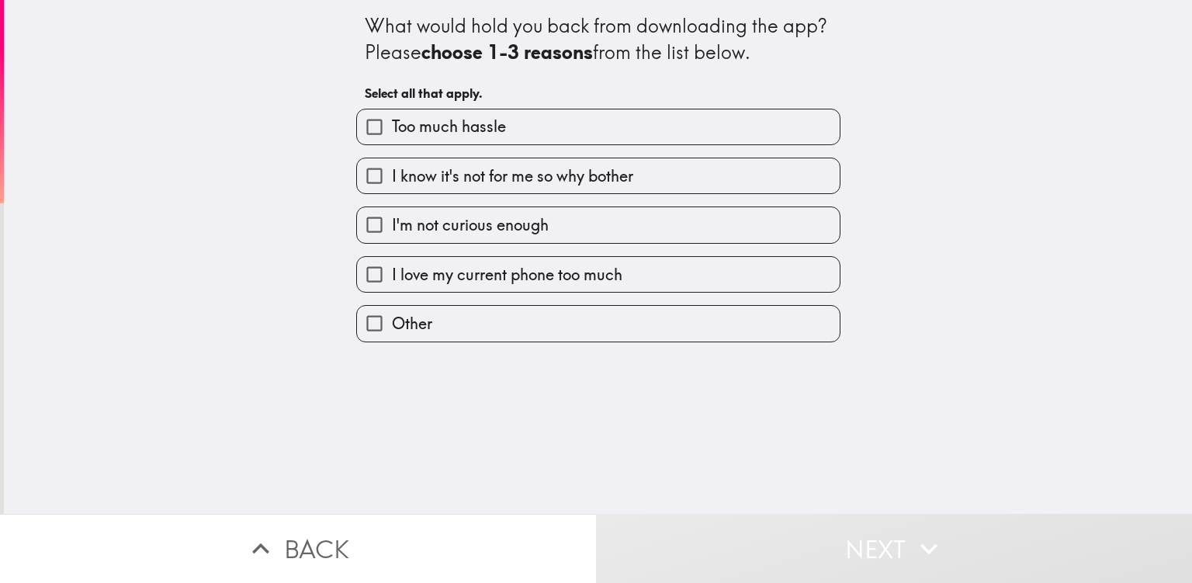
click at [361, 170] on input "I know it's not for me so why bother" at bounding box center [374, 175] width 35 height 35
checkbox input "true"
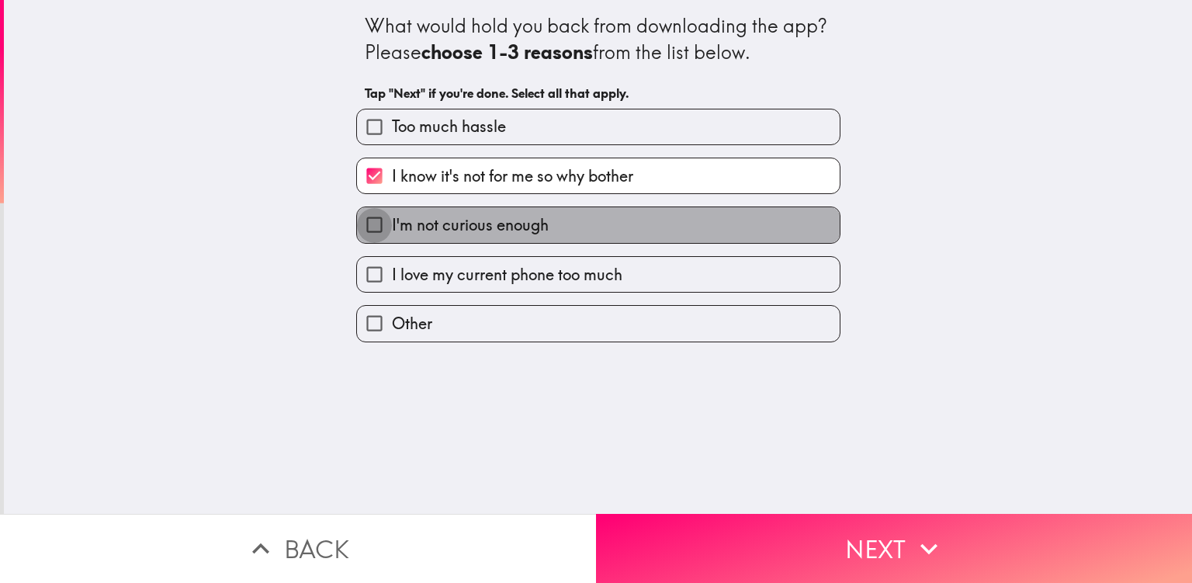
click at [363, 222] on input "I'm not curious enough" at bounding box center [374, 224] width 35 height 35
checkbox input "true"
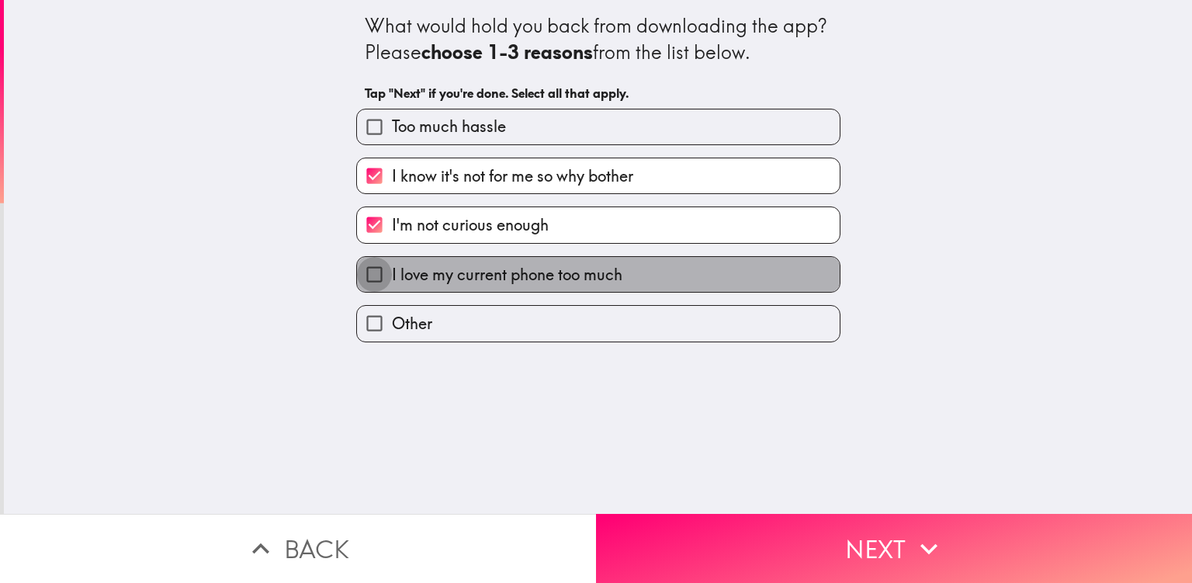
click at [363, 269] on input "I love my current phone too much" at bounding box center [374, 274] width 35 height 35
checkbox input "true"
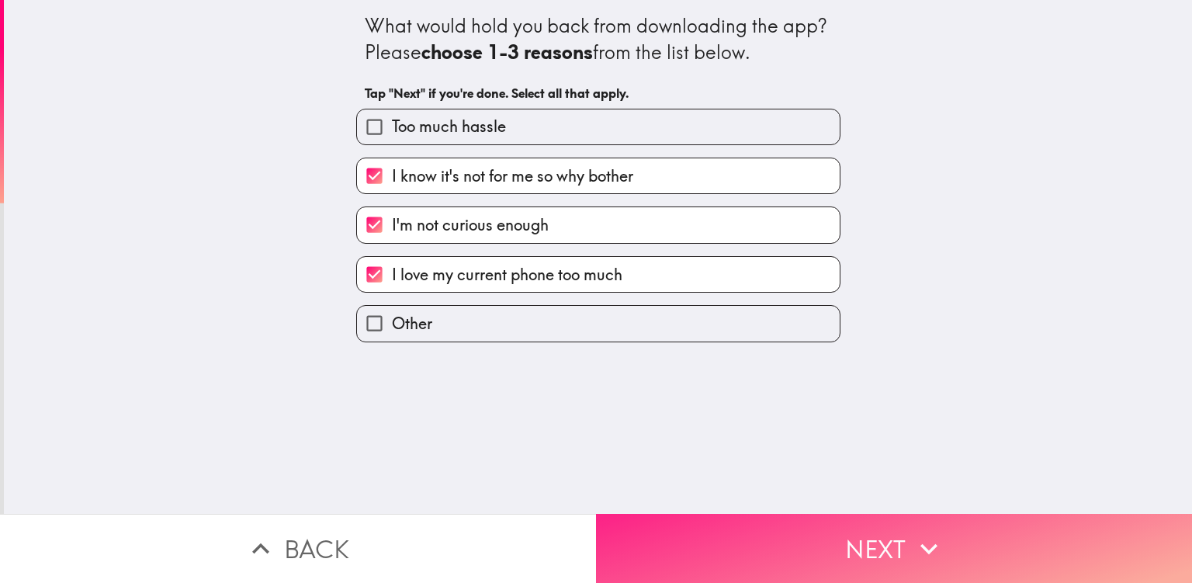
click at [644, 514] on button "Next" at bounding box center [894, 548] width 596 height 69
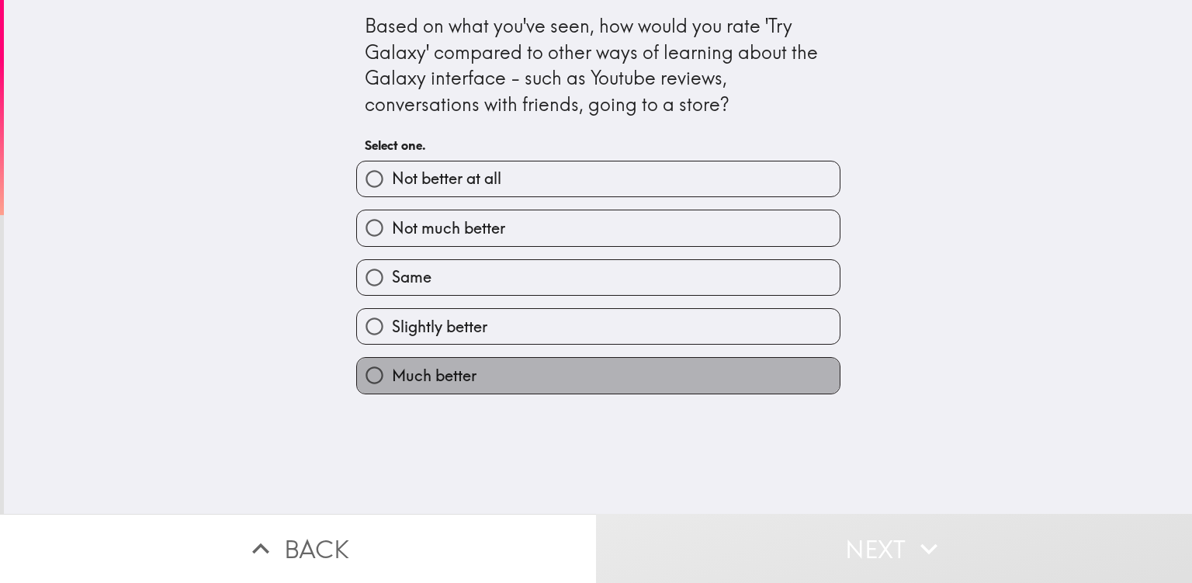
click at [468, 370] on label "Much better" at bounding box center [598, 375] width 483 height 35
click at [392, 370] on input "Much better" at bounding box center [374, 375] width 35 height 35
radio input "true"
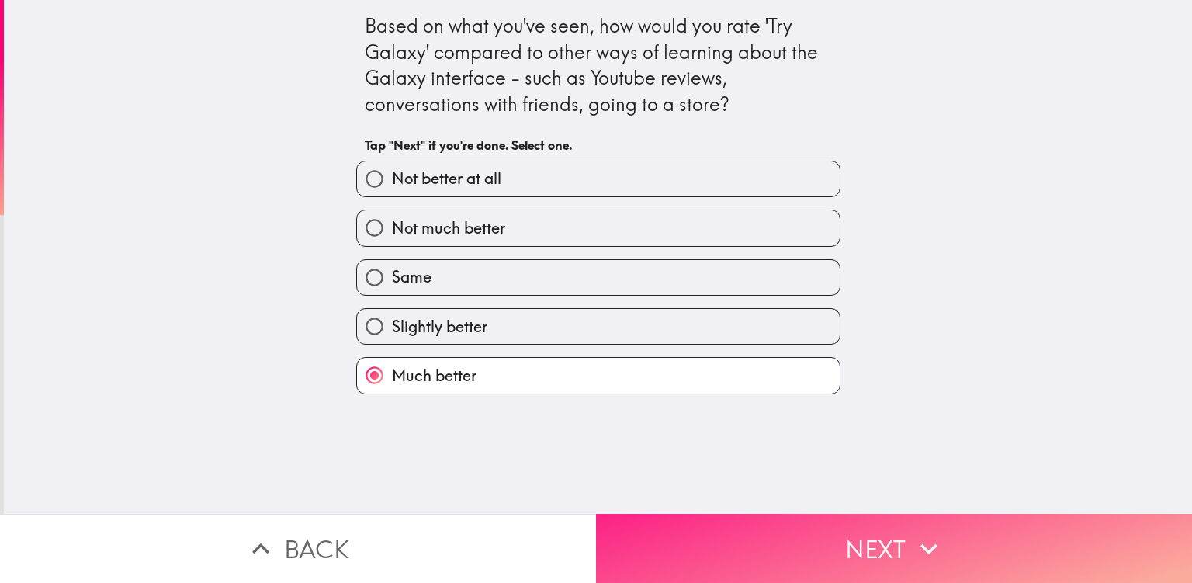
click at [649, 525] on button "Next" at bounding box center [894, 548] width 596 height 69
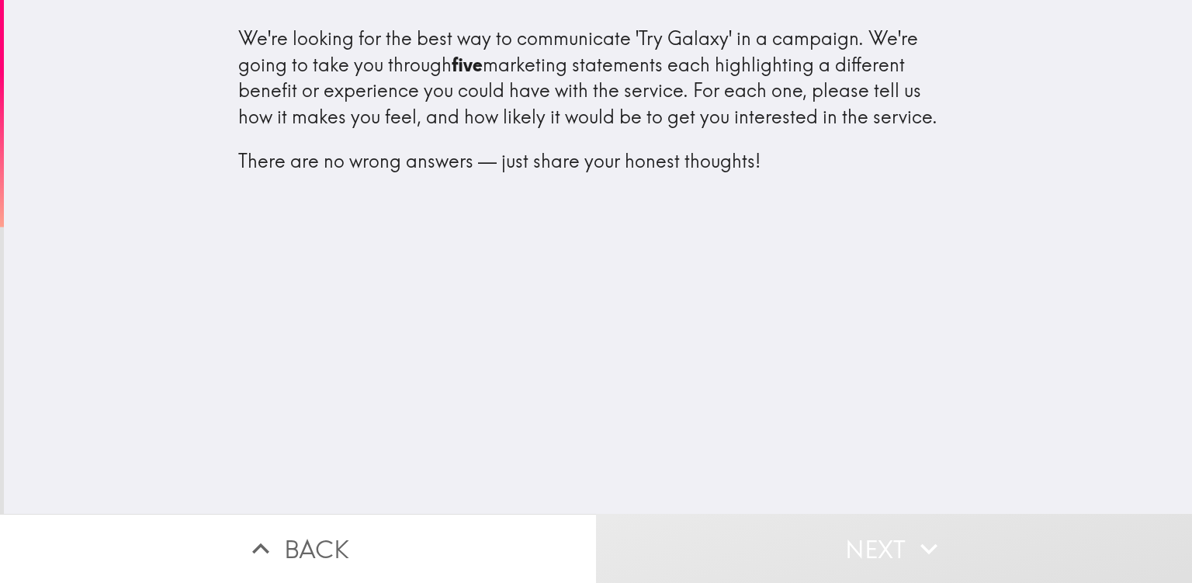
click at [646, 529] on button "Next" at bounding box center [894, 548] width 596 height 69
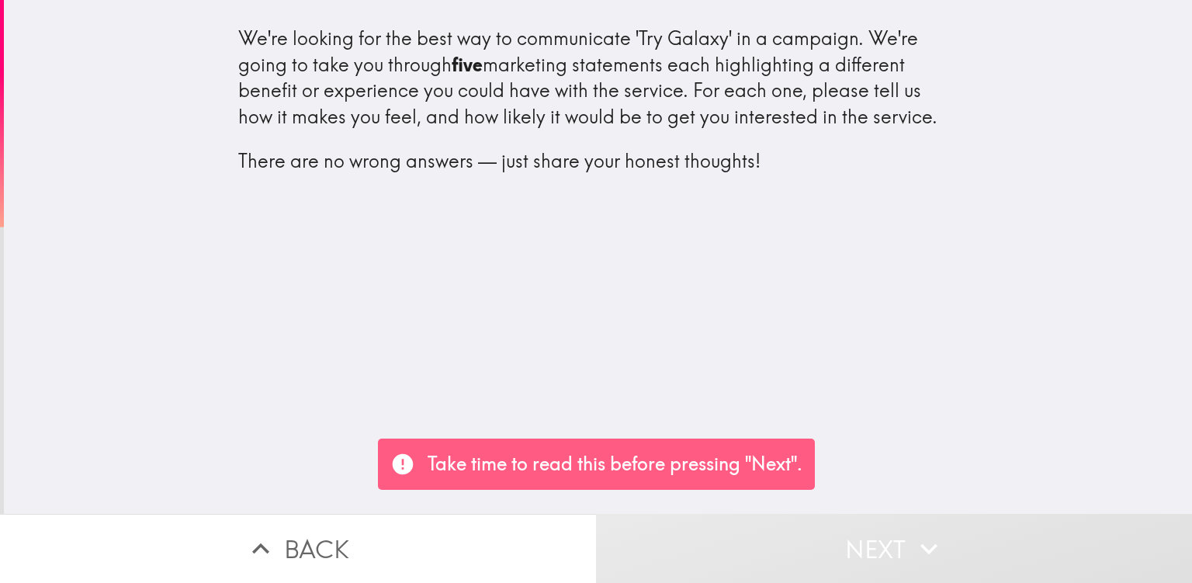
click at [581, 345] on div "We're looking for the best way to communicate 'Try Galaxy' in a campaign. We're…" at bounding box center [598, 257] width 1188 height 514
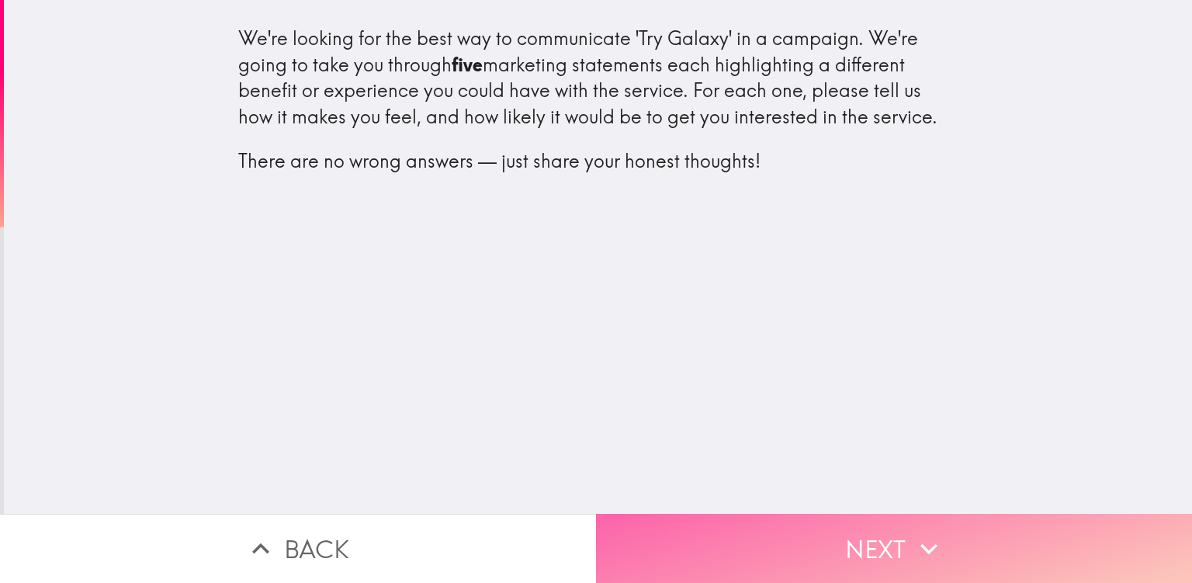
click at [688, 529] on button "Next" at bounding box center [894, 548] width 596 height 69
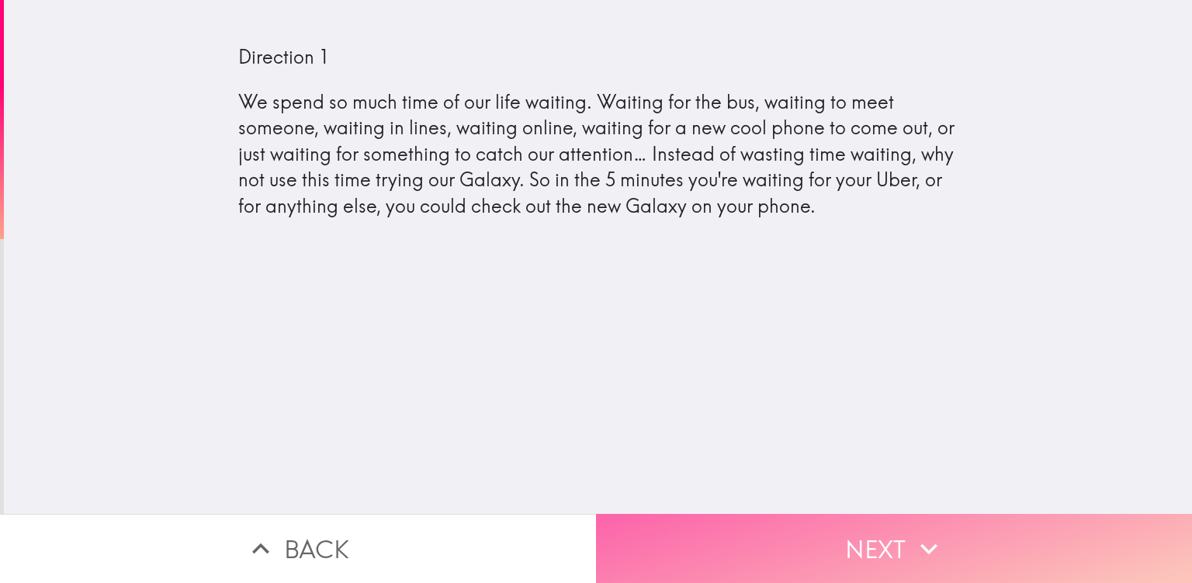
click at [646, 529] on button "Next" at bounding box center [894, 548] width 596 height 69
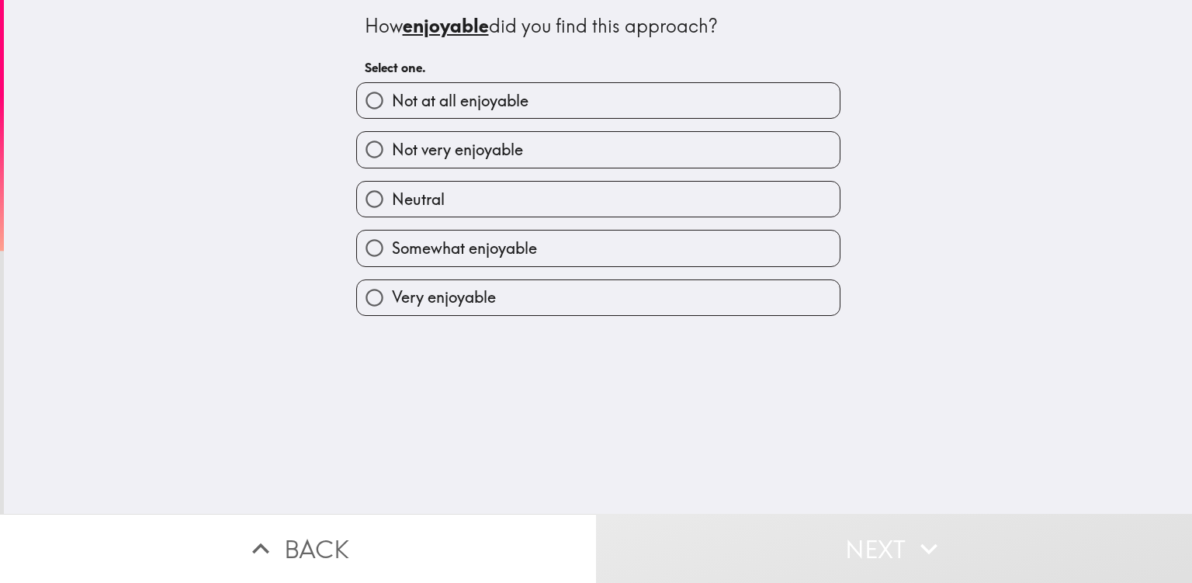
click at [480, 151] on span "Not very enjoyable" at bounding box center [457, 150] width 131 height 22
click at [392, 151] on input "Not very enjoyable" at bounding box center [374, 149] width 35 height 35
radio input "true"
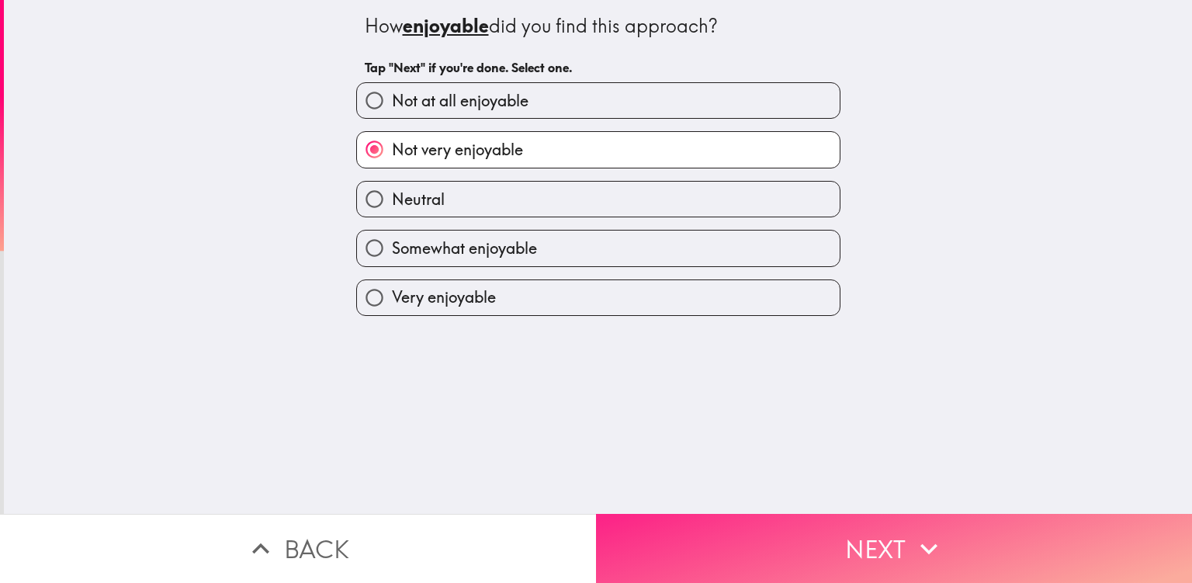
click at [719, 544] on button "Next" at bounding box center [894, 548] width 596 height 69
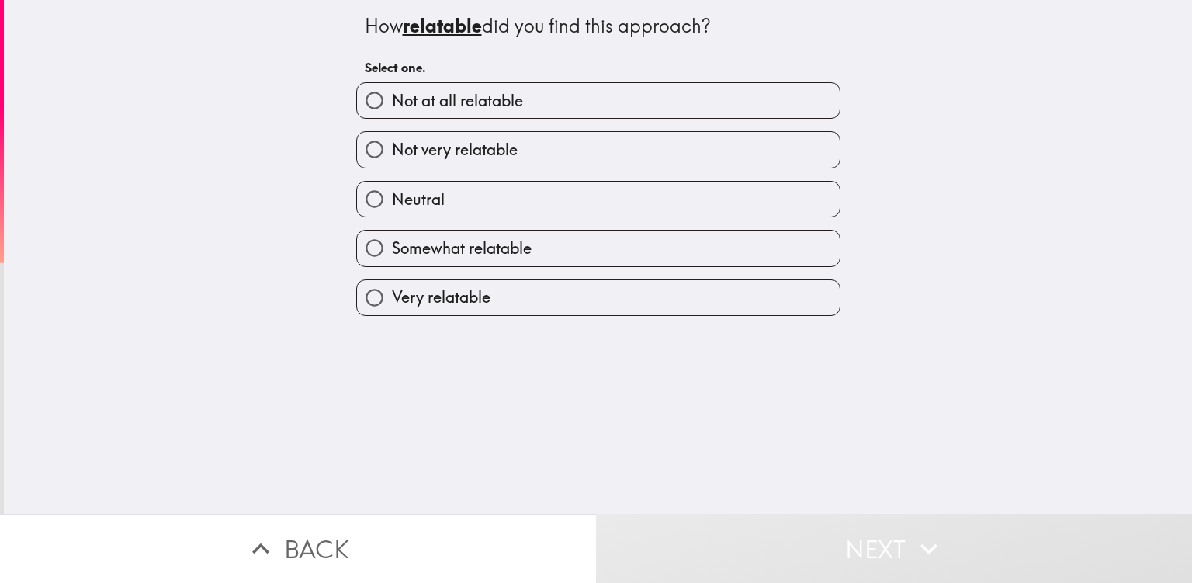
click at [574, 91] on label "Not at all relatable" at bounding box center [598, 100] width 483 height 35
click at [392, 91] on input "Not at all relatable" at bounding box center [374, 100] width 35 height 35
radio input "true"
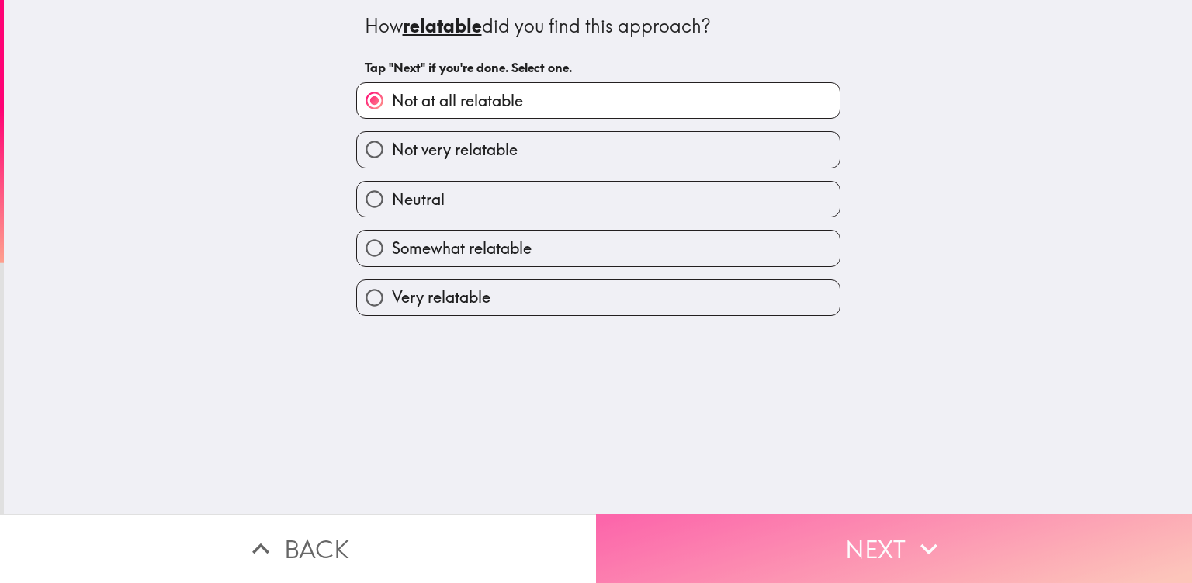
click at [736, 521] on button "Next" at bounding box center [894, 548] width 596 height 69
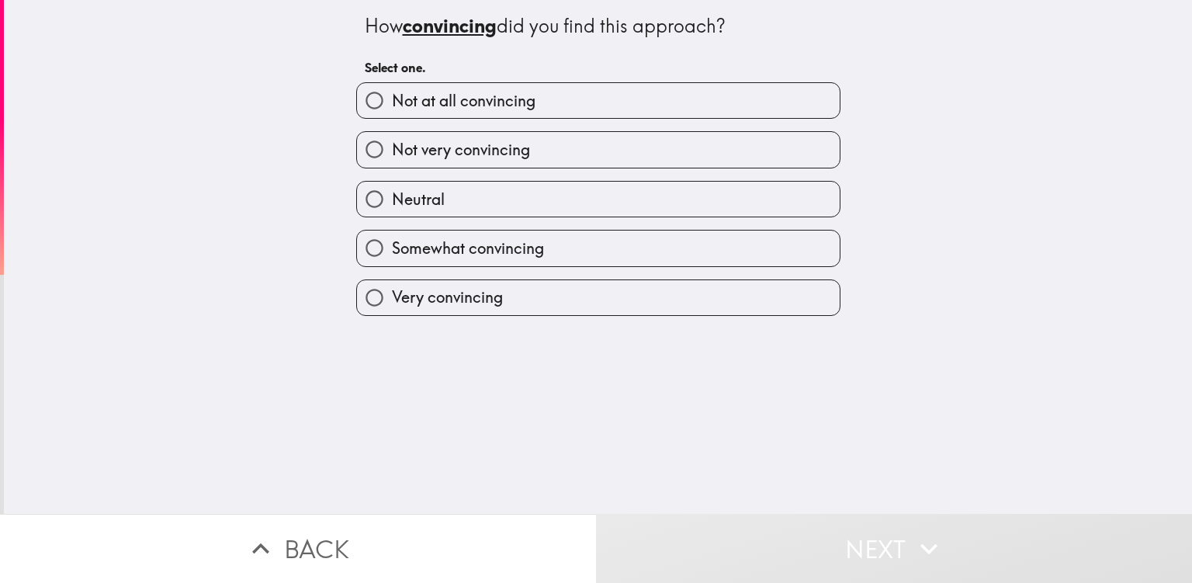
click at [584, 91] on label "Not at all convincing" at bounding box center [598, 100] width 483 height 35
click at [392, 91] on input "Not at all convincing" at bounding box center [374, 100] width 35 height 35
radio input "true"
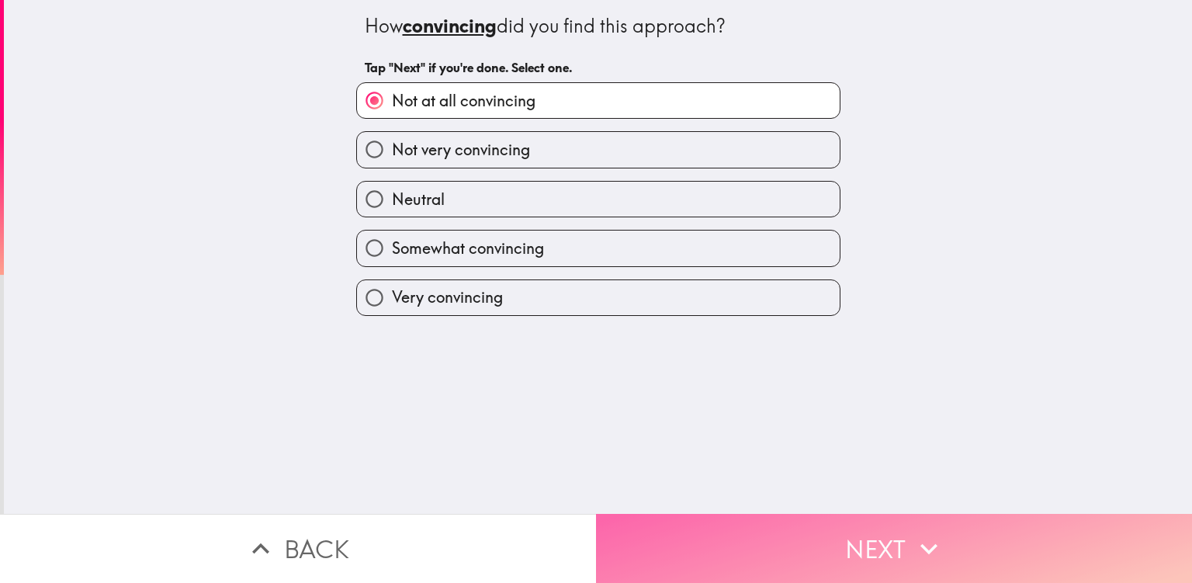
click at [676, 519] on button "Next" at bounding box center [894, 548] width 596 height 69
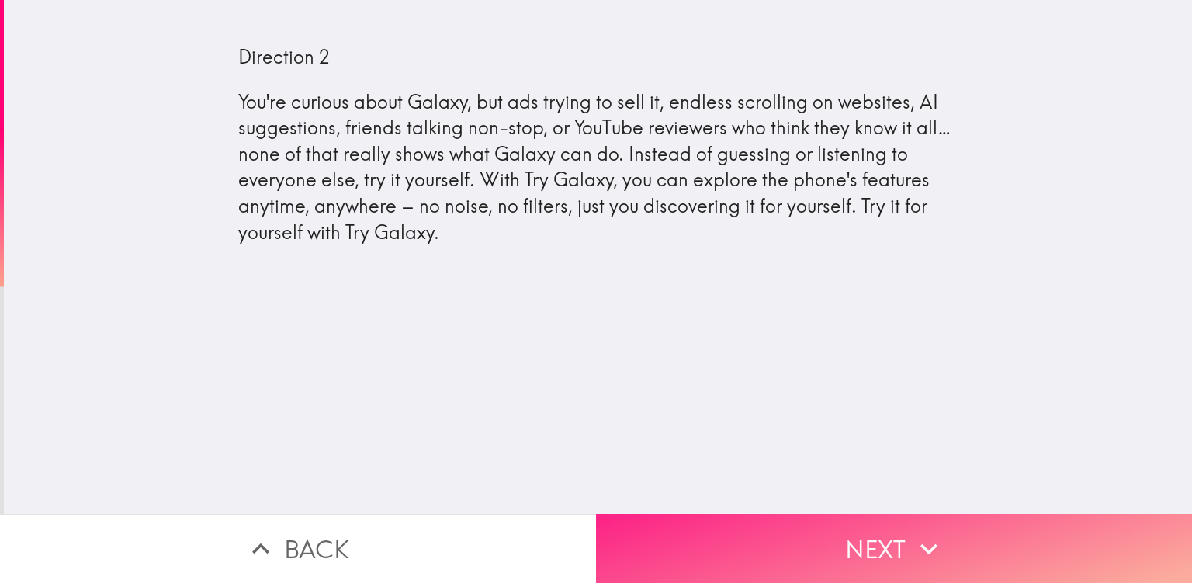
click at [641, 529] on button "Next" at bounding box center [894, 548] width 596 height 69
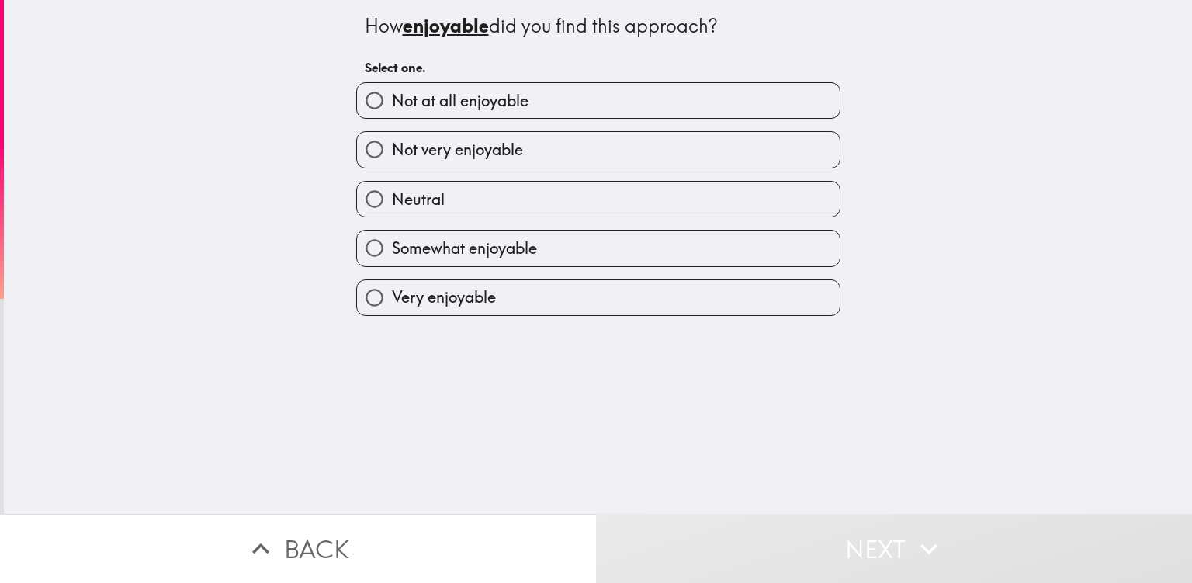
click at [450, 192] on label "Neutral" at bounding box center [598, 199] width 483 height 35
click at [392, 192] on input "Neutral" at bounding box center [374, 199] width 35 height 35
radio input "true"
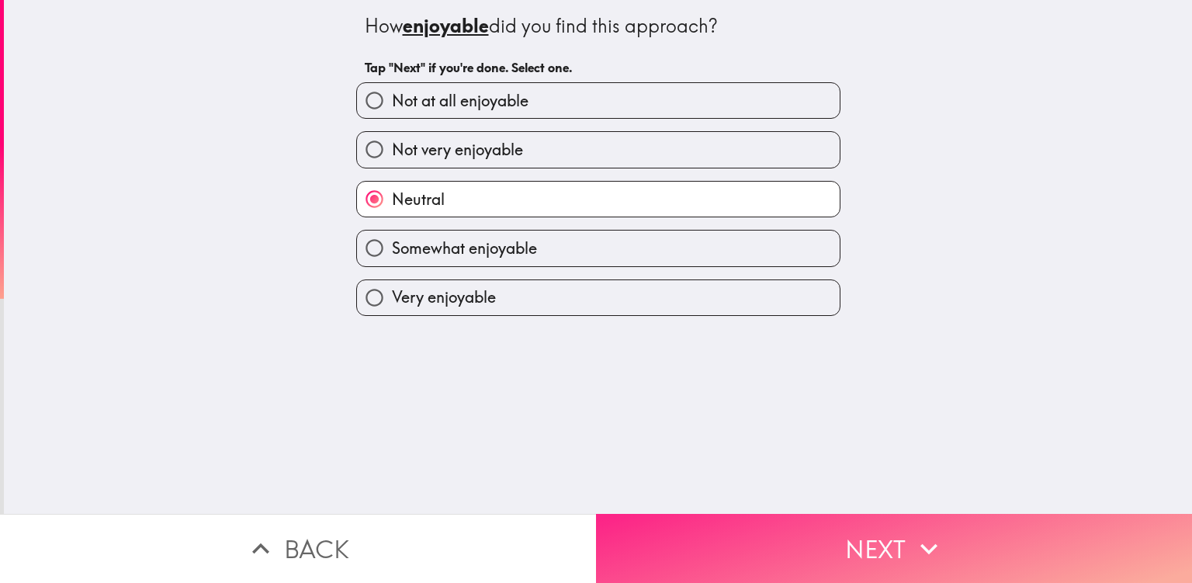
click at [652, 529] on button "Next" at bounding box center [894, 548] width 596 height 69
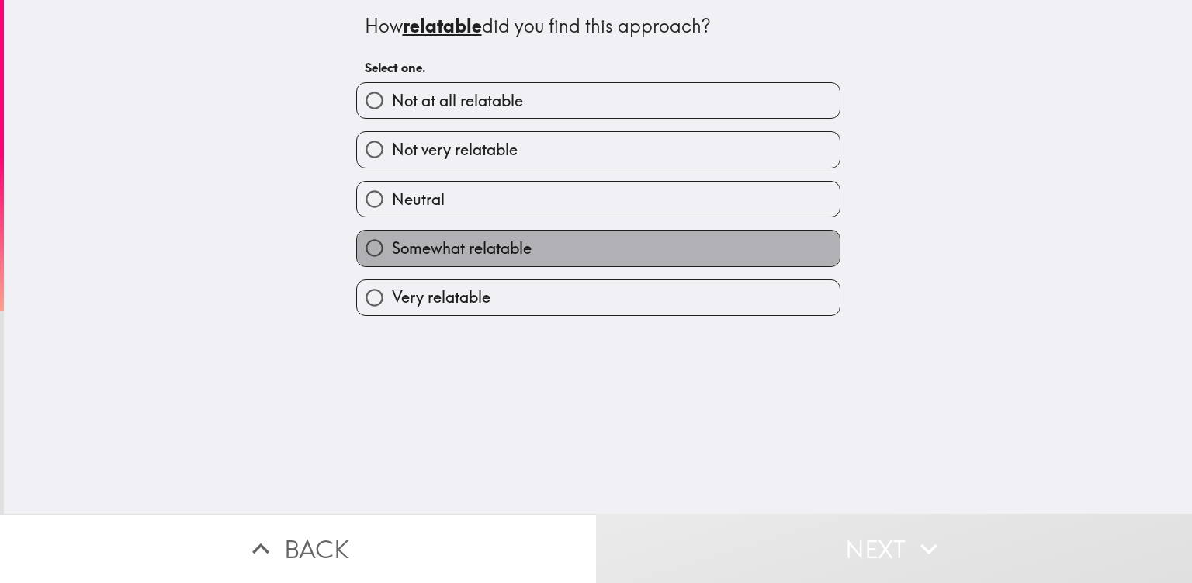
click at [532, 240] on label "Somewhat relatable" at bounding box center [598, 248] width 483 height 35
click at [392, 240] on input "Somewhat relatable" at bounding box center [374, 248] width 35 height 35
radio input "true"
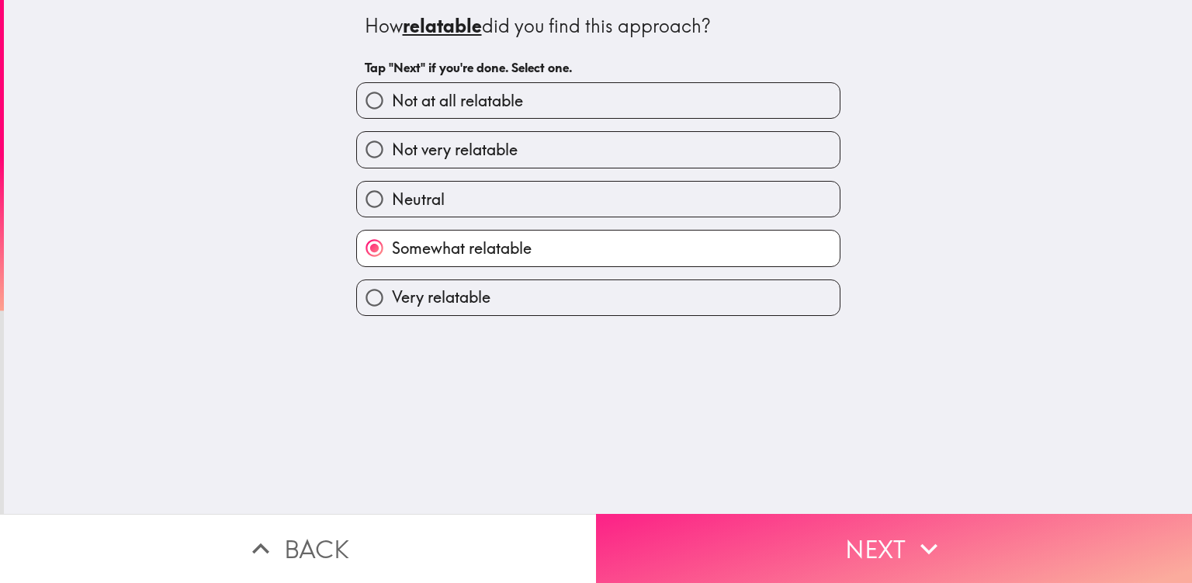
click at [622, 519] on button "Next" at bounding box center [894, 548] width 596 height 69
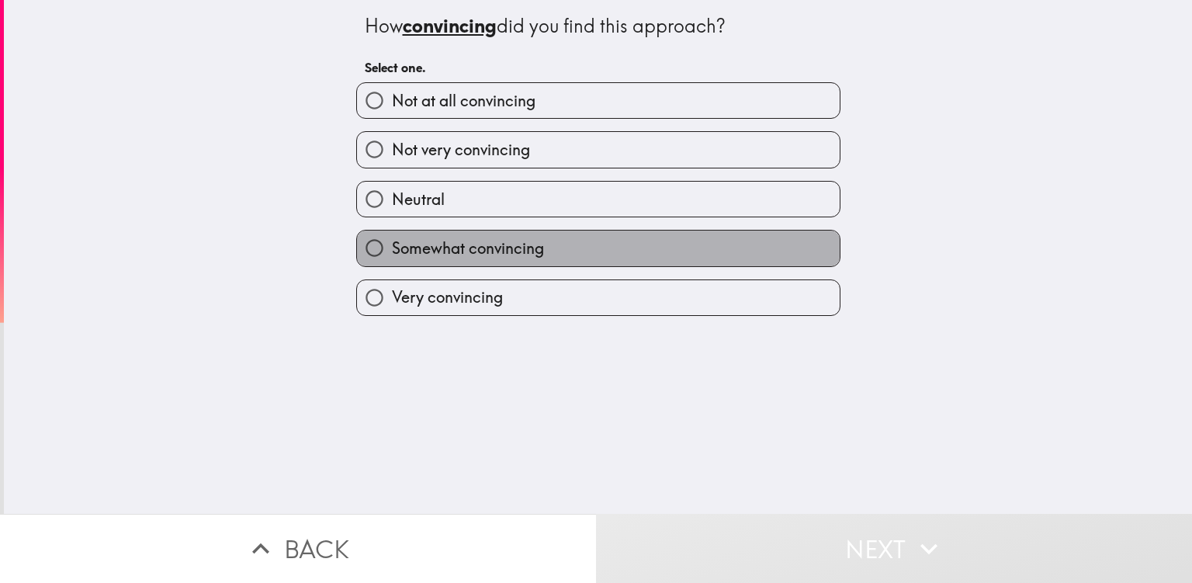
click at [540, 243] on label "Somewhat convincing" at bounding box center [598, 248] width 483 height 35
click at [392, 243] on input "Somewhat convincing" at bounding box center [374, 248] width 35 height 35
radio input "true"
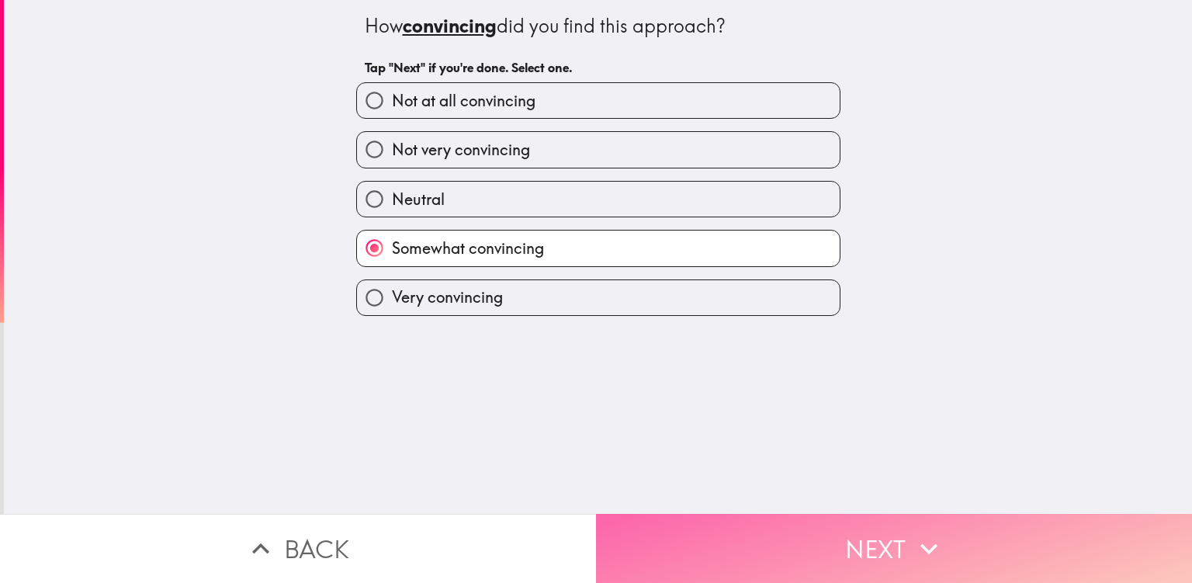
click at [602, 522] on button "Next" at bounding box center [894, 548] width 596 height 69
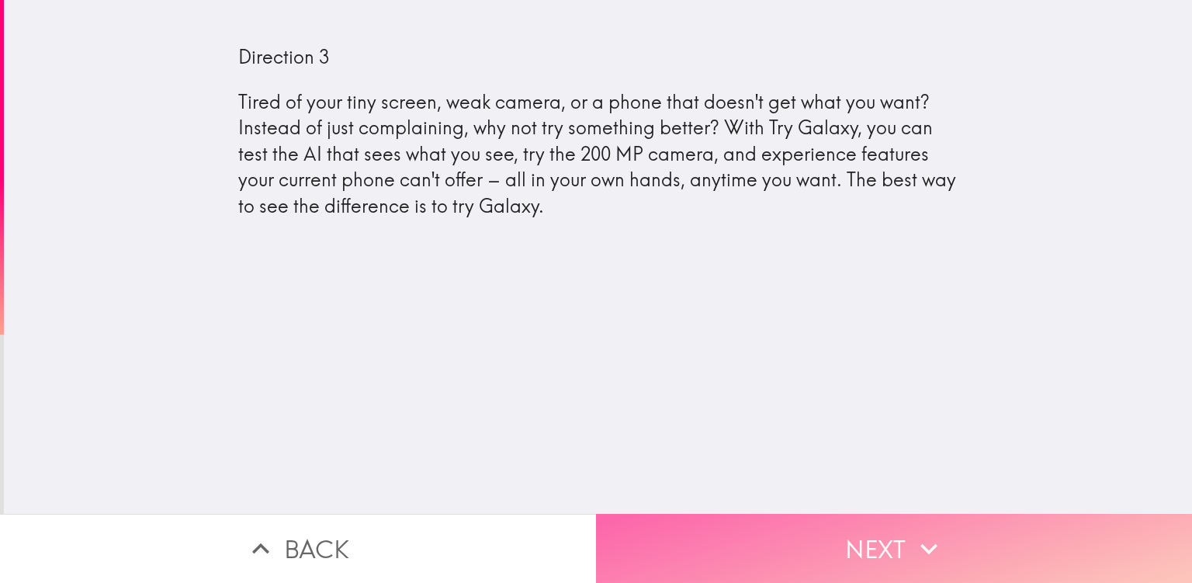
click at [665, 560] on button "Next" at bounding box center [894, 548] width 596 height 69
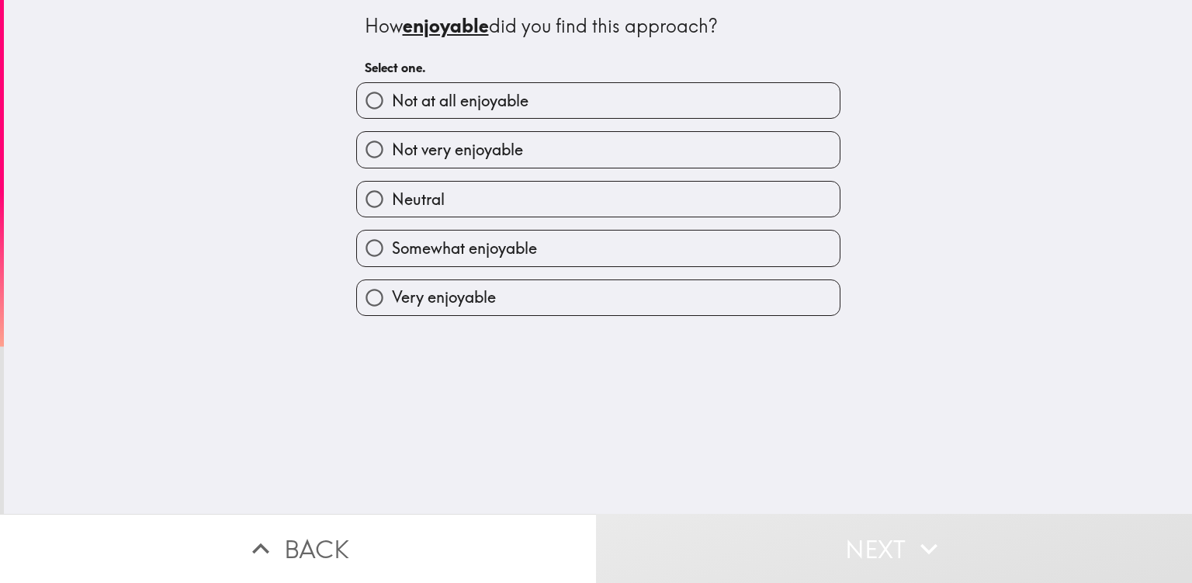
click at [509, 94] on span "Not at all enjoyable" at bounding box center [460, 101] width 137 height 22
click at [392, 94] on input "Not at all enjoyable" at bounding box center [374, 100] width 35 height 35
radio input "true"
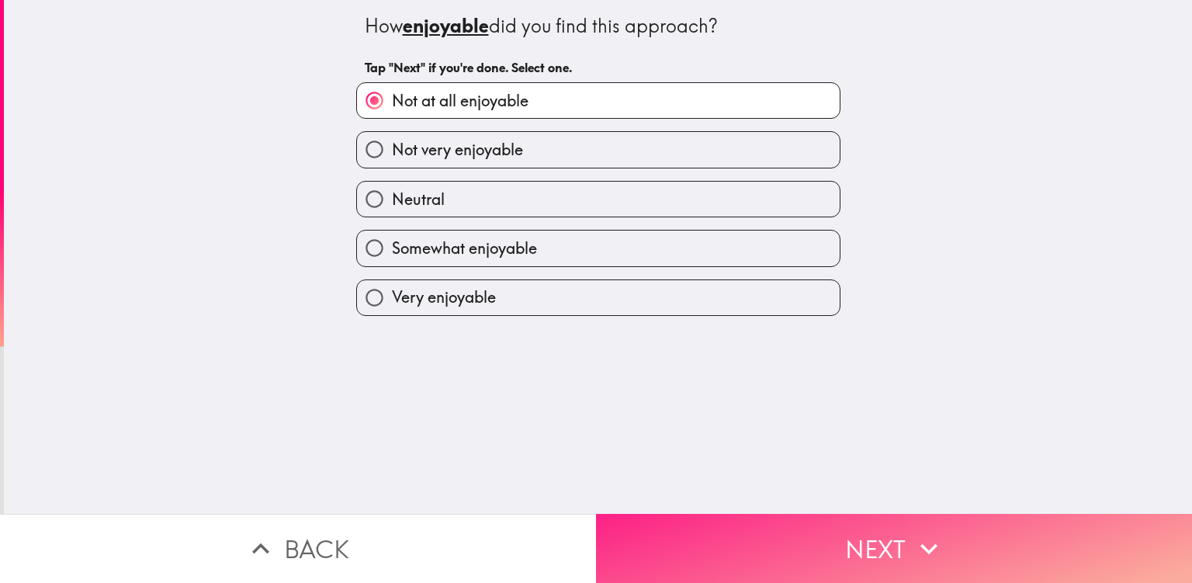
click at [689, 527] on button "Next" at bounding box center [894, 548] width 596 height 69
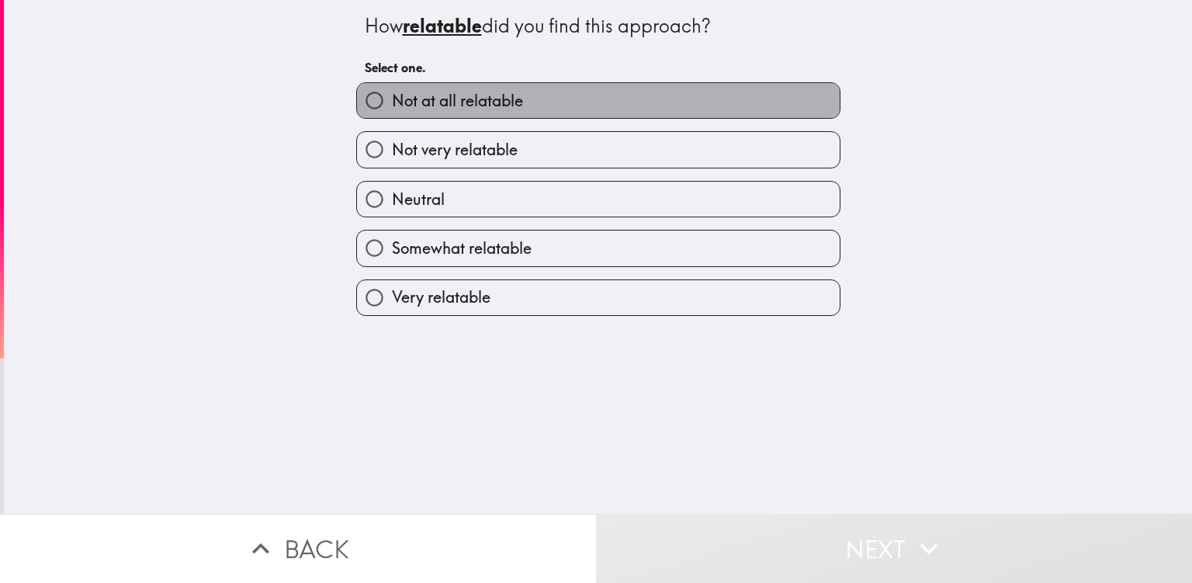
click at [498, 96] on span "Not at all relatable" at bounding box center [457, 101] width 131 height 22
click at [392, 96] on input "Not at all relatable" at bounding box center [374, 100] width 35 height 35
radio input "true"
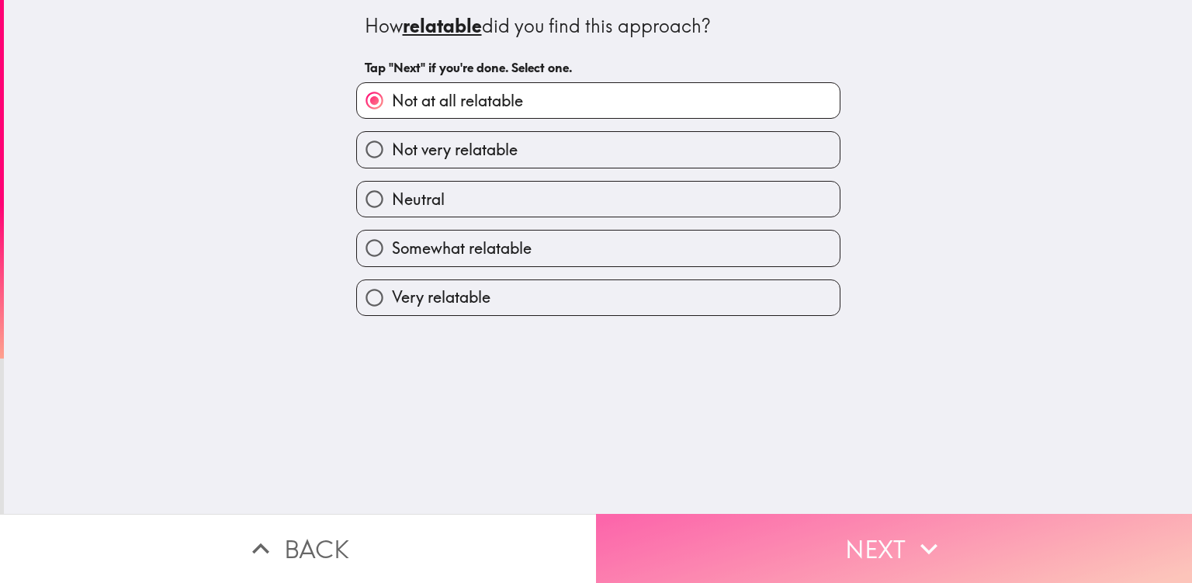
click at [679, 525] on button "Next" at bounding box center [894, 548] width 596 height 69
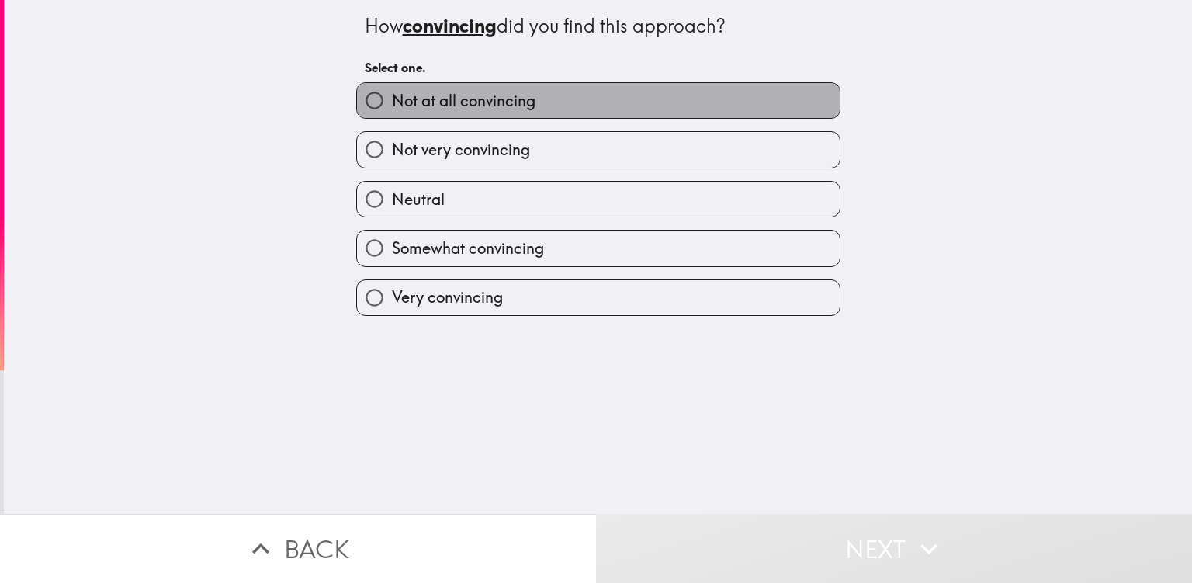
click at [503, 94] on span "Not at all convincing" at bounding box center [464, 101] width 144 height 22
click at [392, 94] on input "Not at all convincing" at bounding box center [374, 100] width 35 height 35
radio input "true"
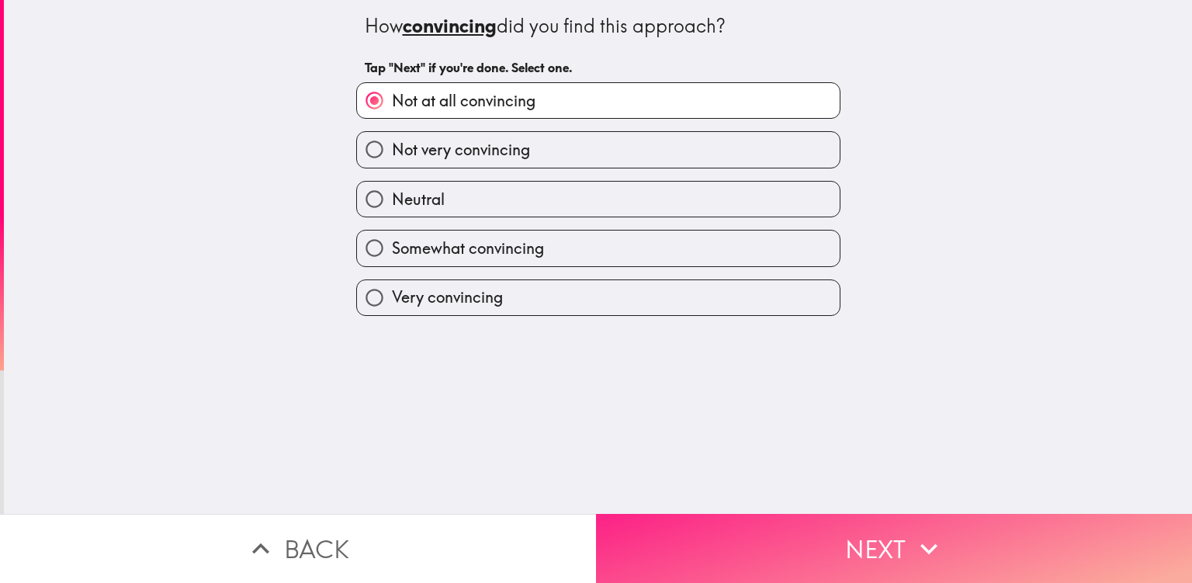
click at [652, 527] on button "Next" at bounding box center [894, 548] width 596 height 69
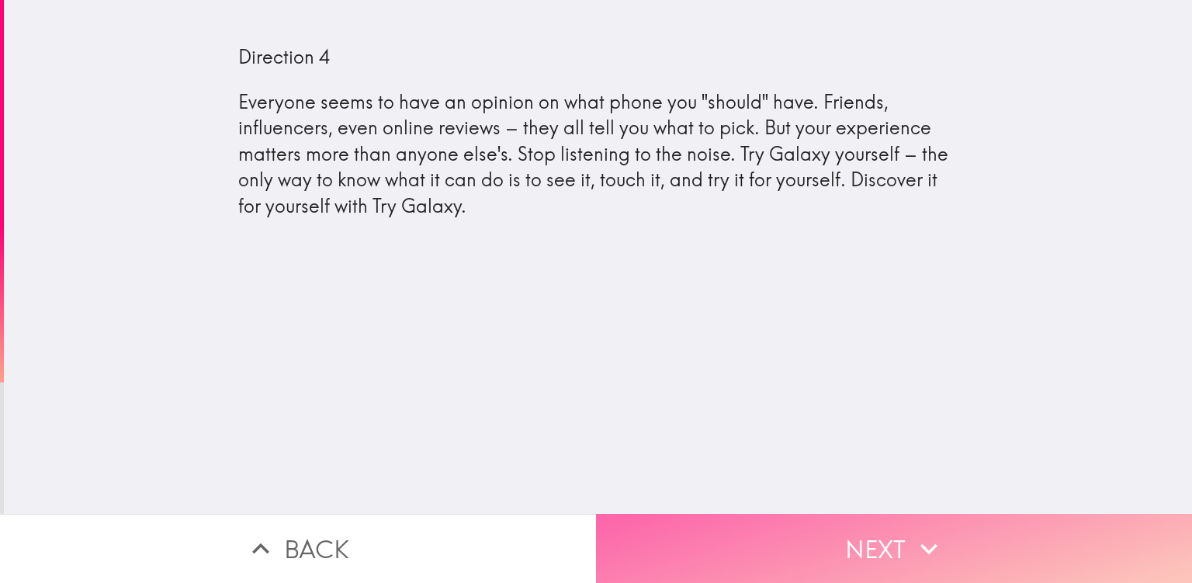
click at [678, 544] on button "Next" at bounding box center [894, 548] width 596 height 69
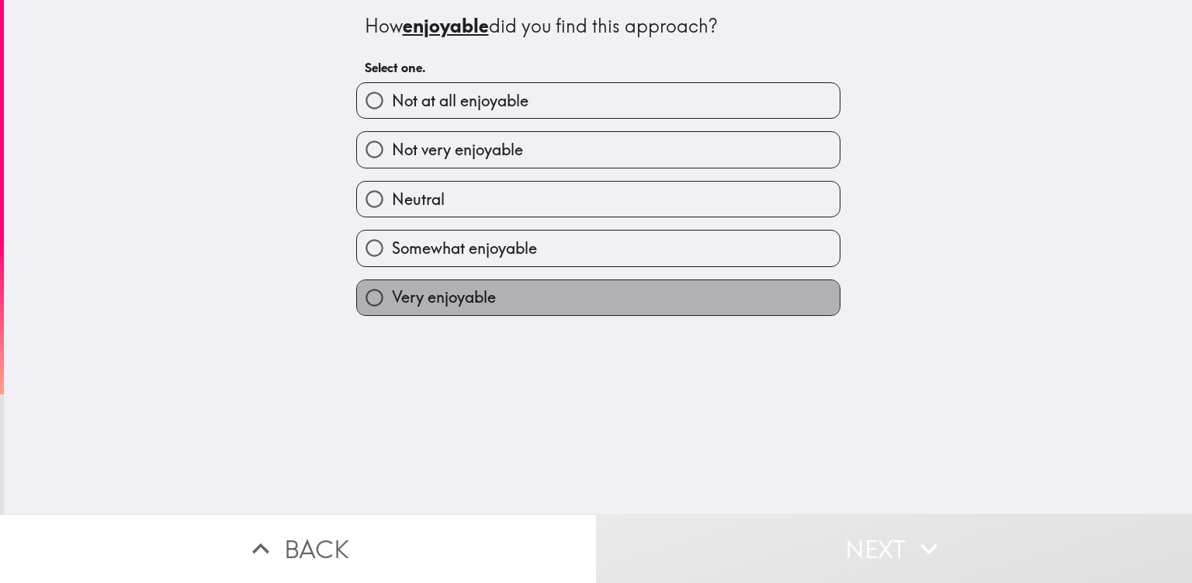
click at [522, 290] on label "Very enjoyable" at bounding box center [598, 297] width 483 height 35
click at [392, 290] on input "Very enjoyable" at bounding box center [374, 297] width 35 height 35
radio input "true"
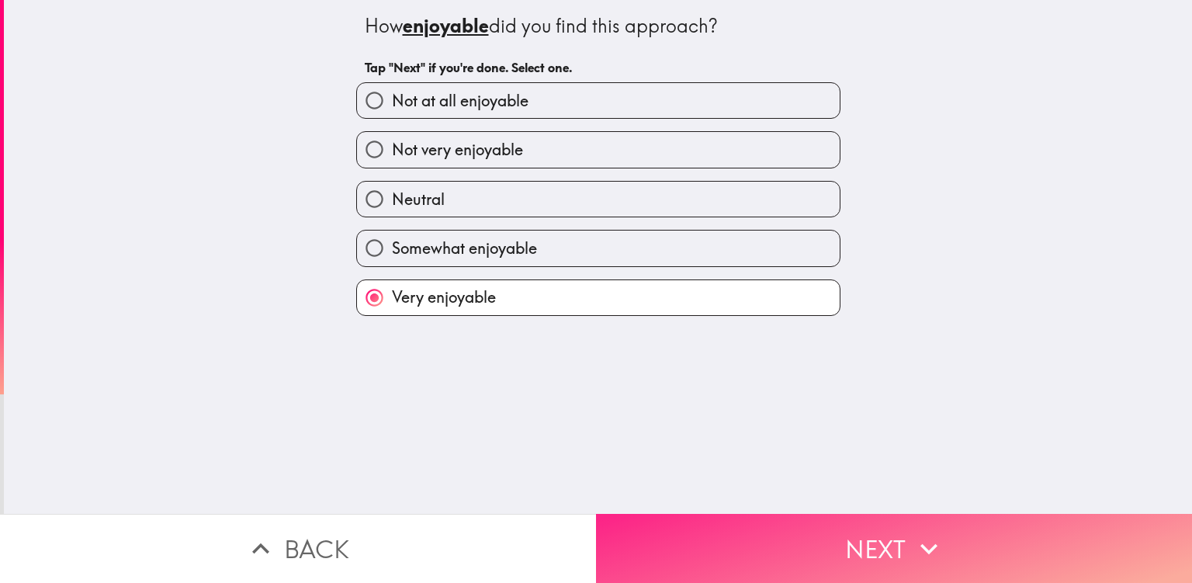
click at [619, 525] on button "Next" at bounding box center [894, 548] width 596 height 69
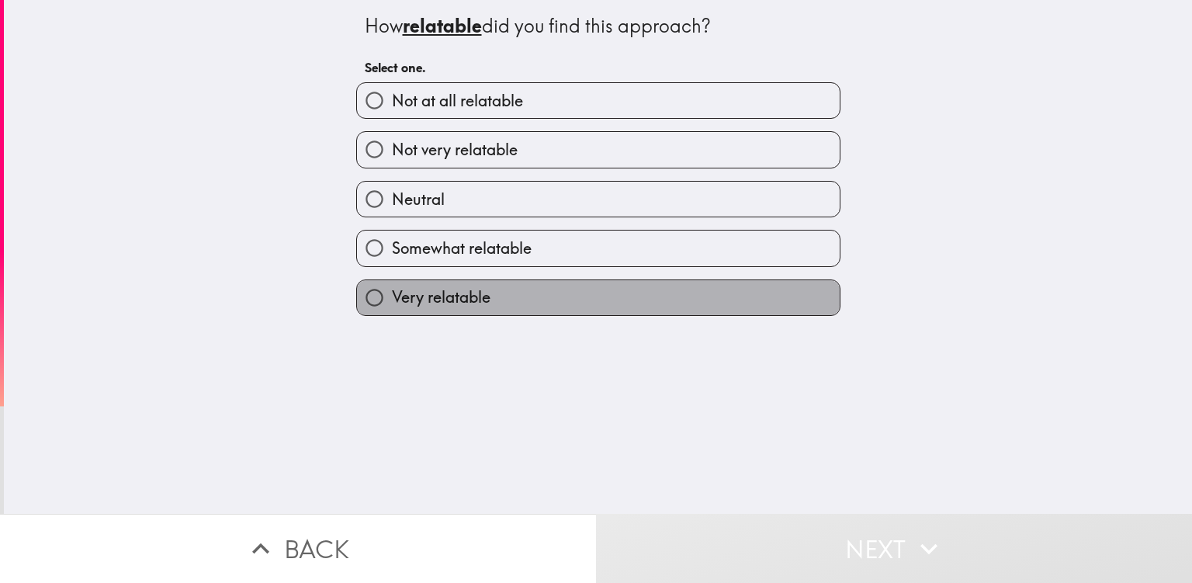
click at [540, 296] on label "Very relatable" at bounding box center [598, 297] width 483 height 35
click at [392, 296] on input "Very relatable" at bounding box center [374, 297] width 35 height 35
radio input "true"
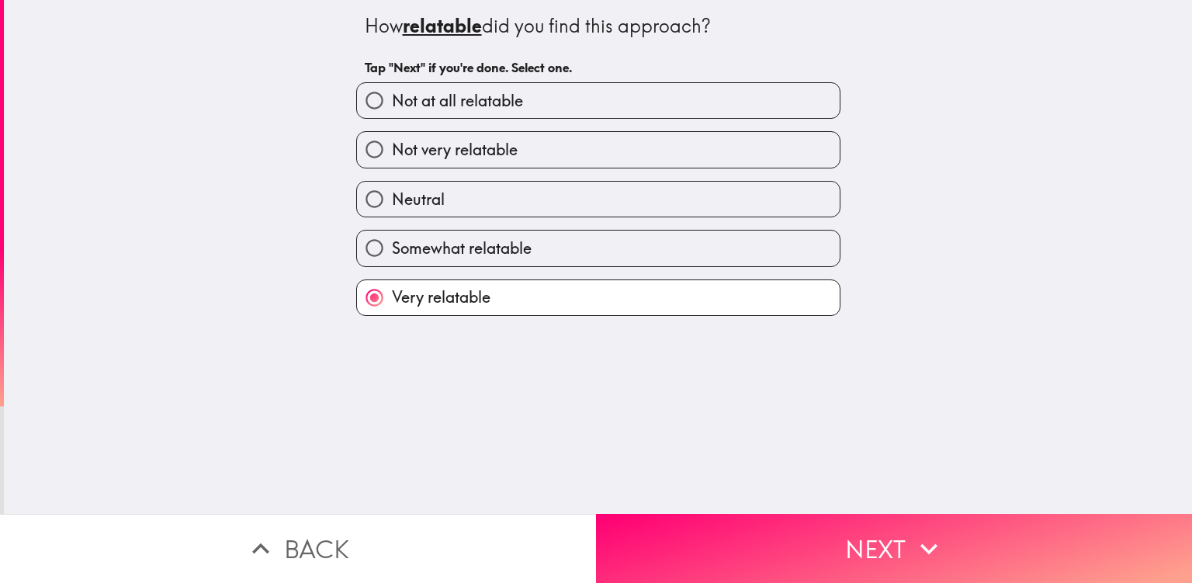
click at [633, 501] on div "How relatable did you find this approach? Tap "Next" if you're done. Select one…" at bounding box center [598, 257] width 1188 height 514
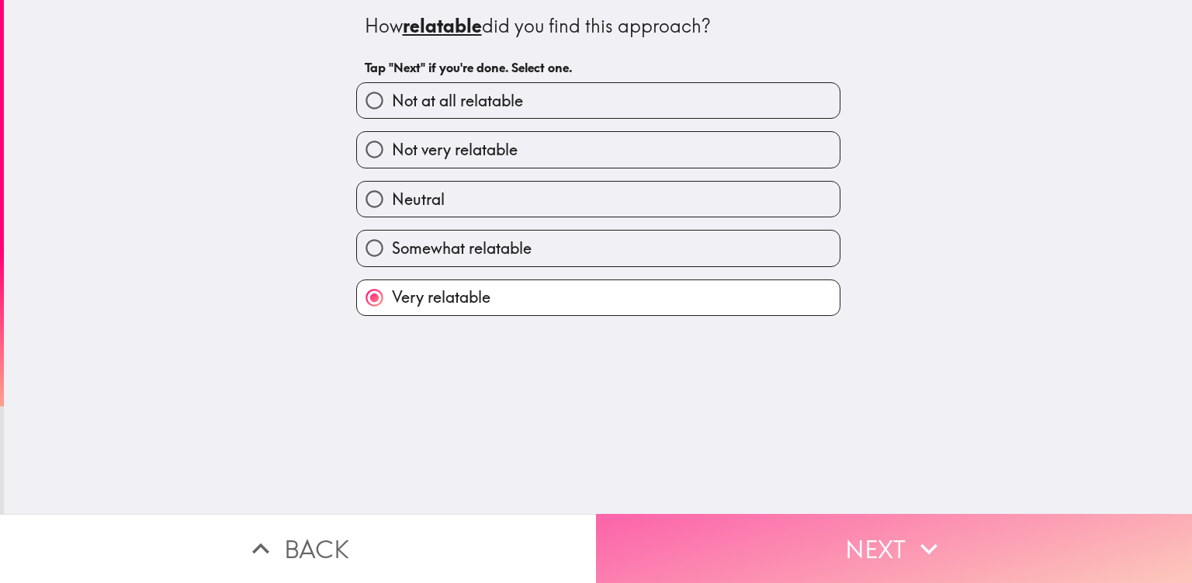
click at [631, 514] on button "Next" at bounding box center [894, 548] width 596 height 69
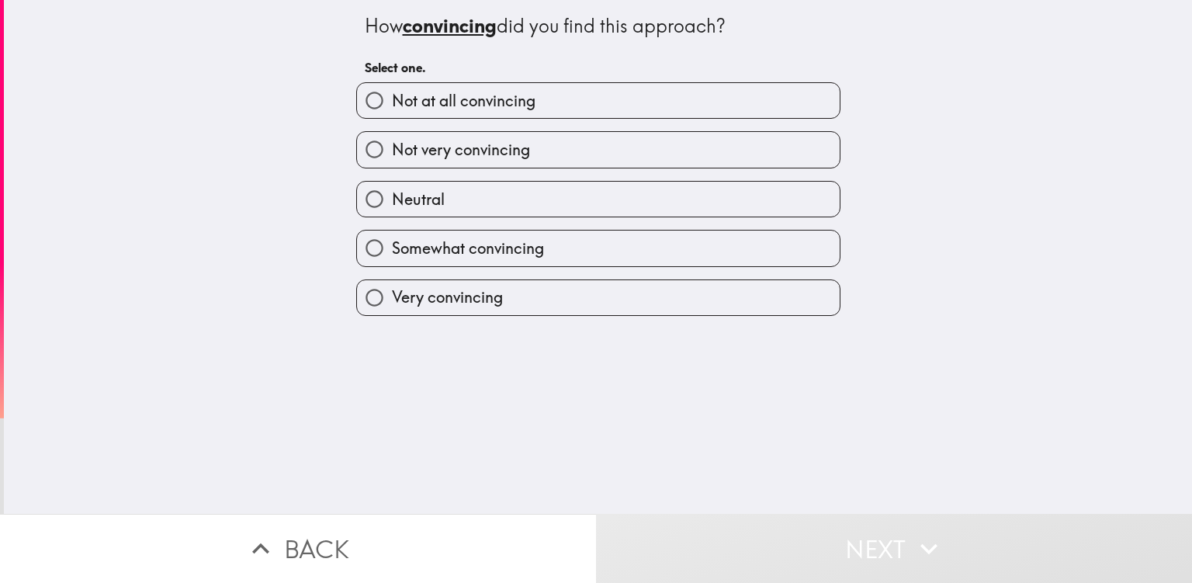
click at [577, 299] on label "Very convincing" at bounding box center [598, 297] width 483 height 35
click at [392, 299] on input "Very convincing" at bounding box center [374, 297] width 35 height 35
radio input "true"
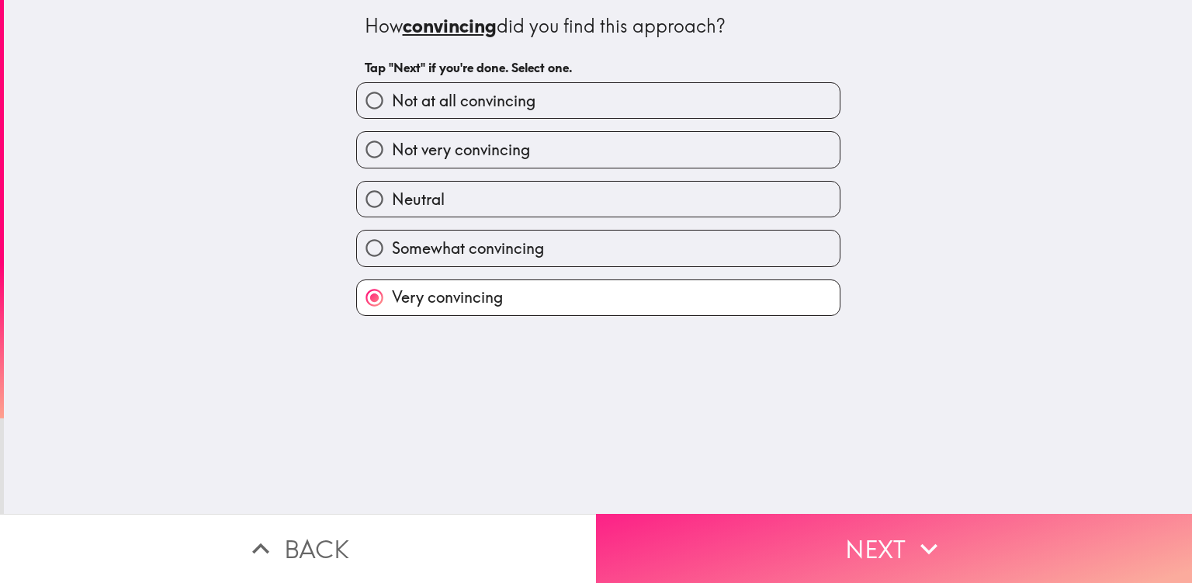
click at [657, 561] on button "Next" at bounding box center [894, 548] width 596 height 69
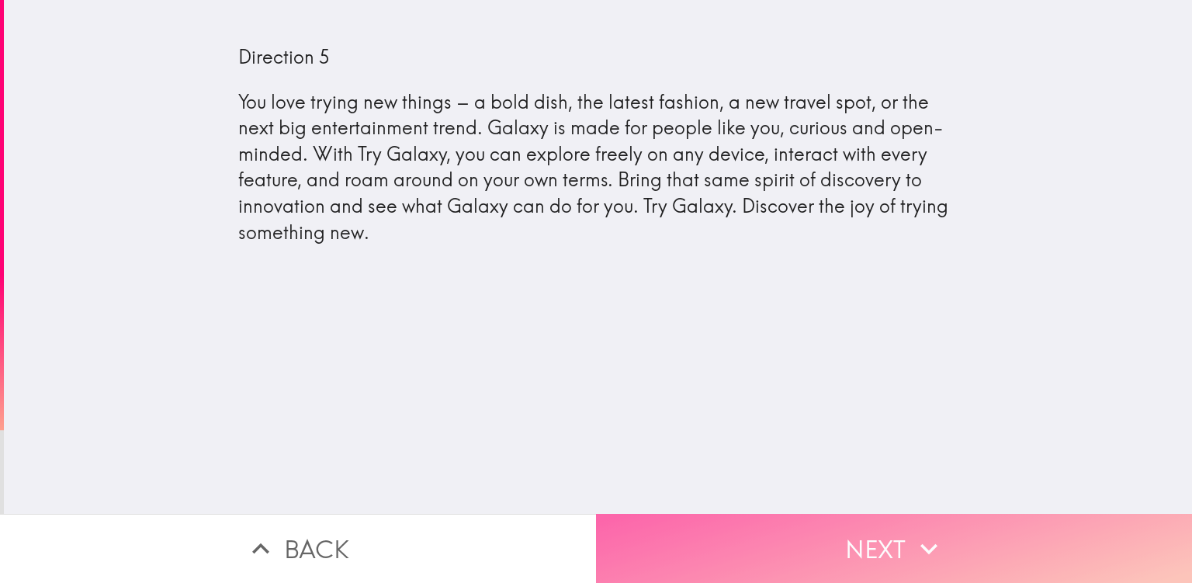
click at [640, 518] on button "Next" at bounding box center [894, 548] width 596 height 69
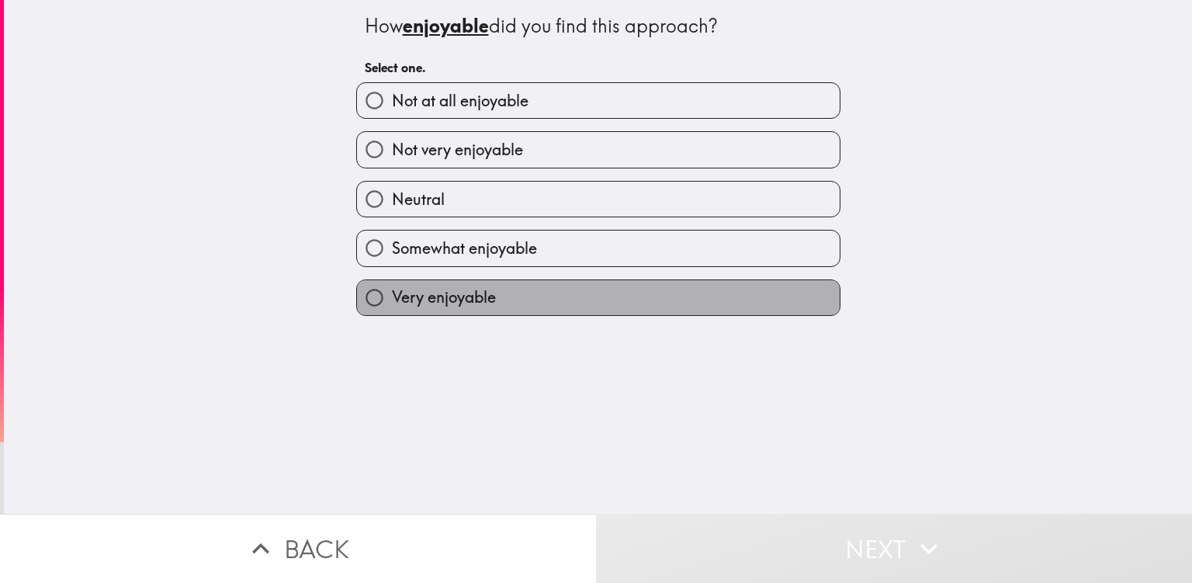
click at [539, 282] on label "Very enjoyable" at bounding box center [598, 297] width 483 height 35
click at [392, 282] on input "Very enjoyable" at bounding box center [374, 297] width 35 height 35
radio input "true"
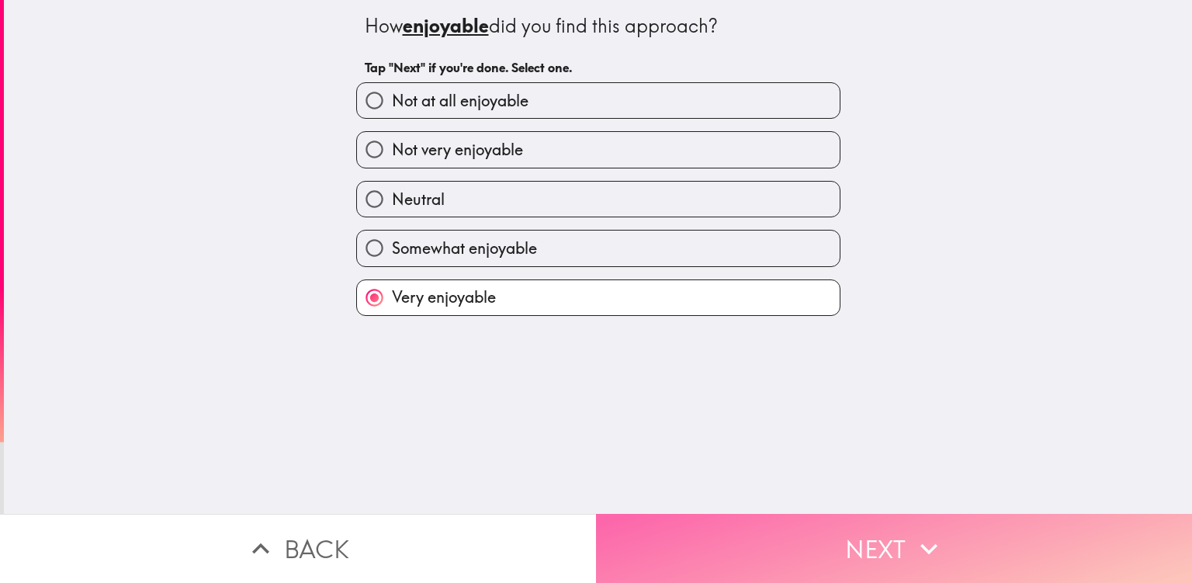
click at [630, 545] on button "Next" at bounding box center [894, 548] width 596 height 69
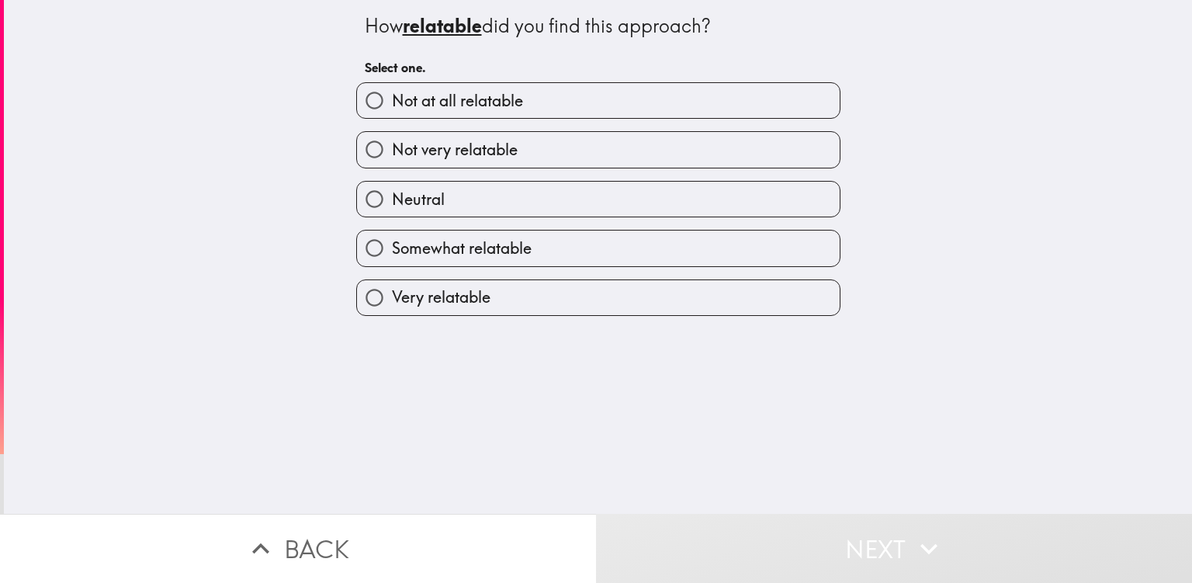
click at [593, 289] on label "Very relatable" at bounding box center [598, 297] width 483 height 35
click at [392, 289] on input "Very relatable" at bounding box center [374, 297] width 35 height 35
radio input "true"
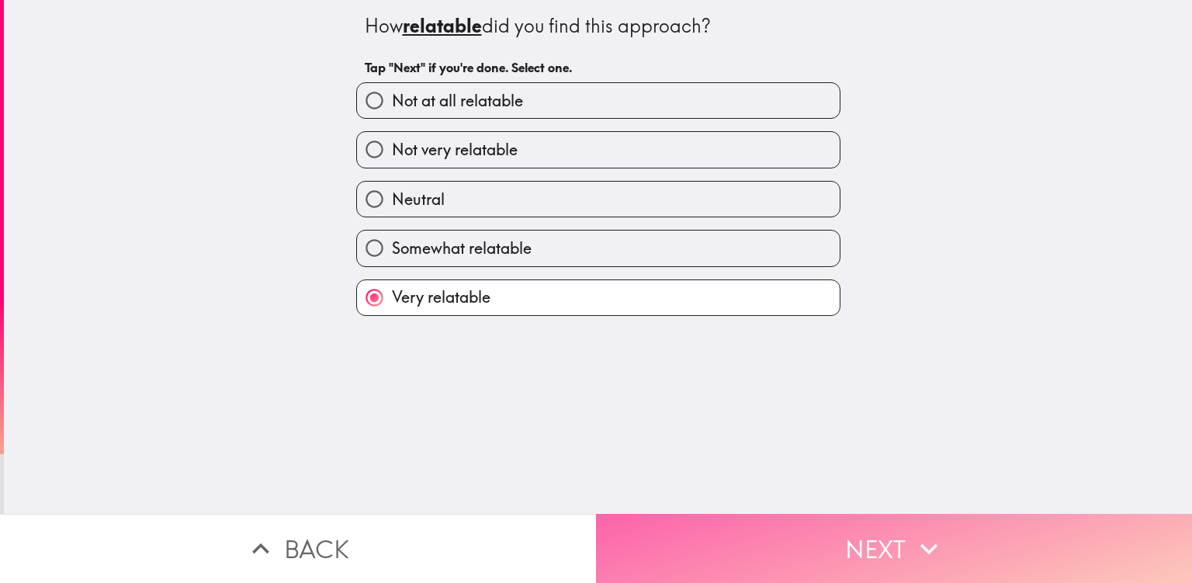
click at [626, 533] on button "Next" at bounding box center [894, 548] width 596 height 69
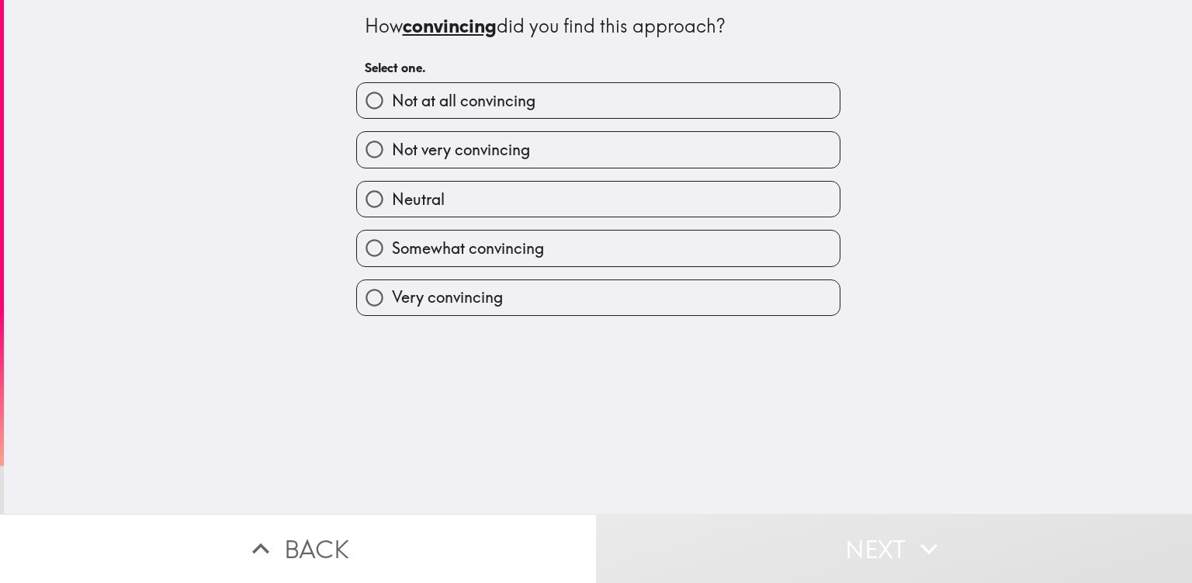
click at [595, 287] on label "Very convincing" at bounding box center [598, 297] width 483 height 35
click at [392, 287] on input "Very convincing" at bounding box center [374, 297] width 35 height 35
radio input "true"
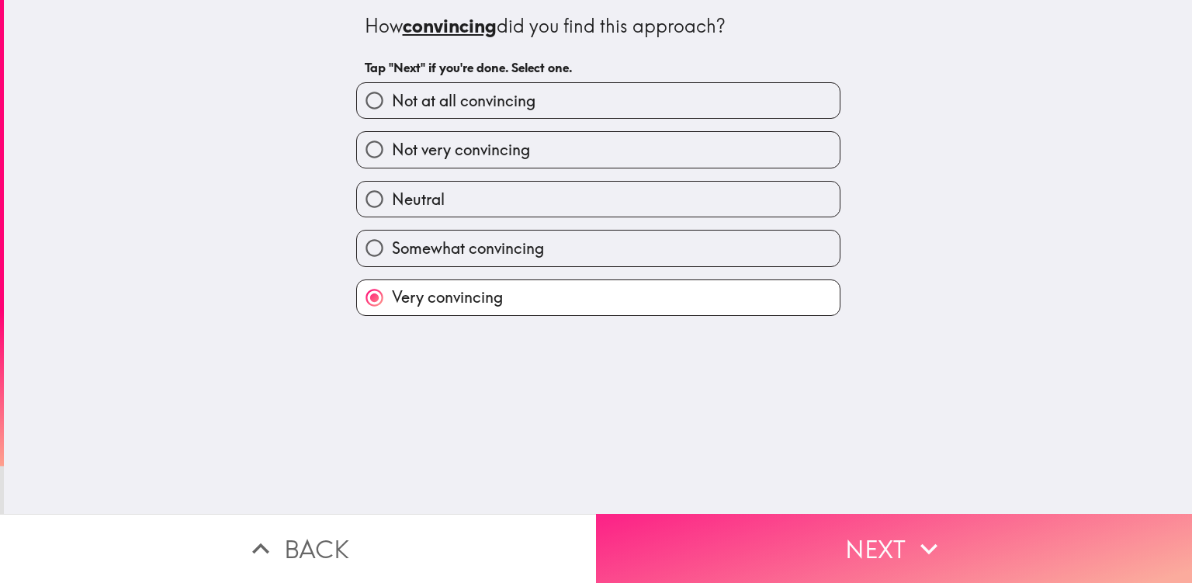
click at [616, 525] on button "Next" at bounding box center [894, 548] width 596 height 69
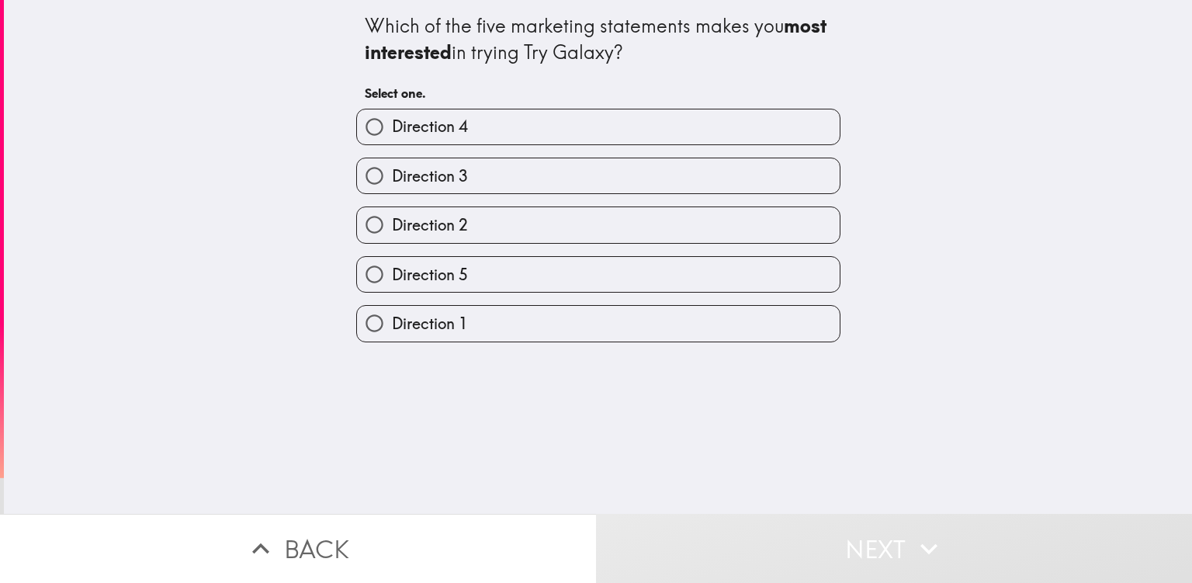
click at [559, 123] on label "Direction 4" at bounding box center [598, 126] width 483 height 35
click at [392, 123] on input "Direction 4" at bounding box center [374, 126] width 35 height 35
radio input "true"
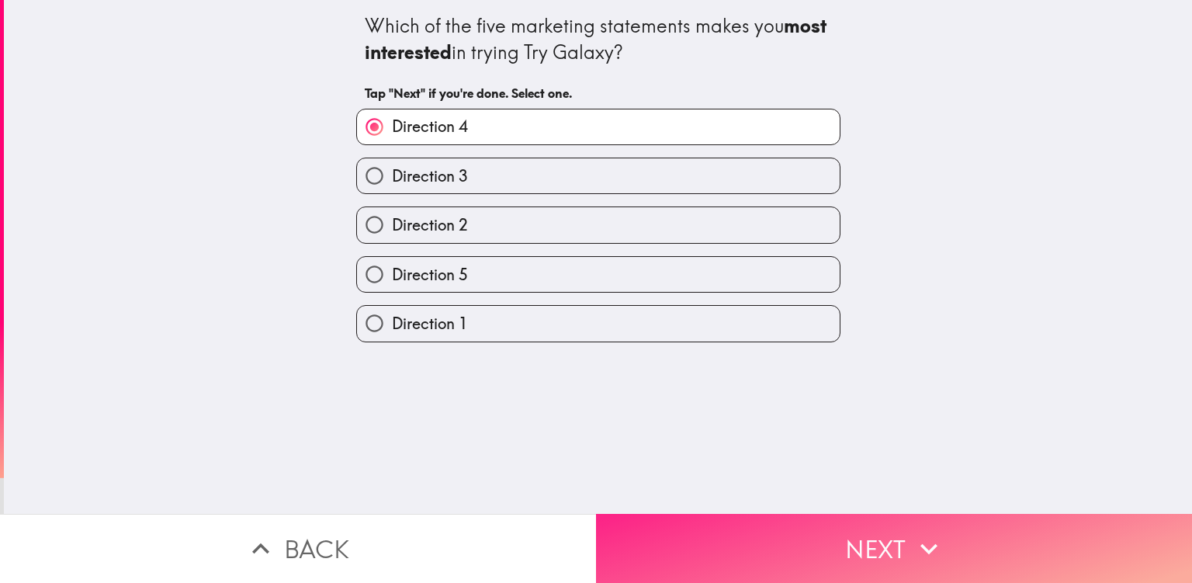
click at [612, 544] on button "Next" at bounding box center [894, 548] width 596 height 69
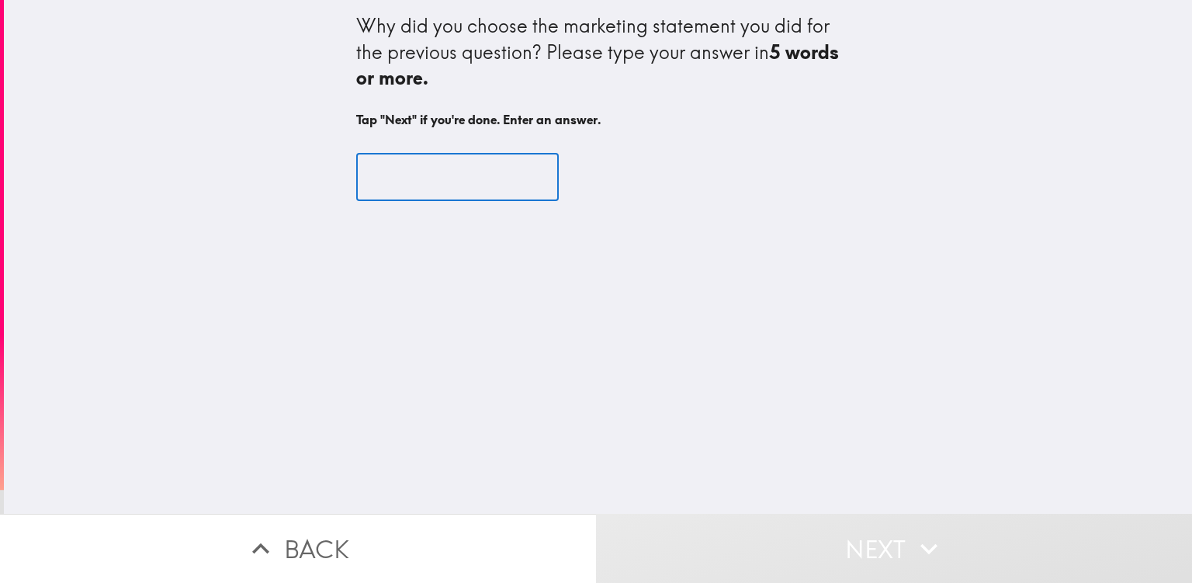
click at [433, 181] on input "text" at bounding box center [457, 177] width 203 height 48
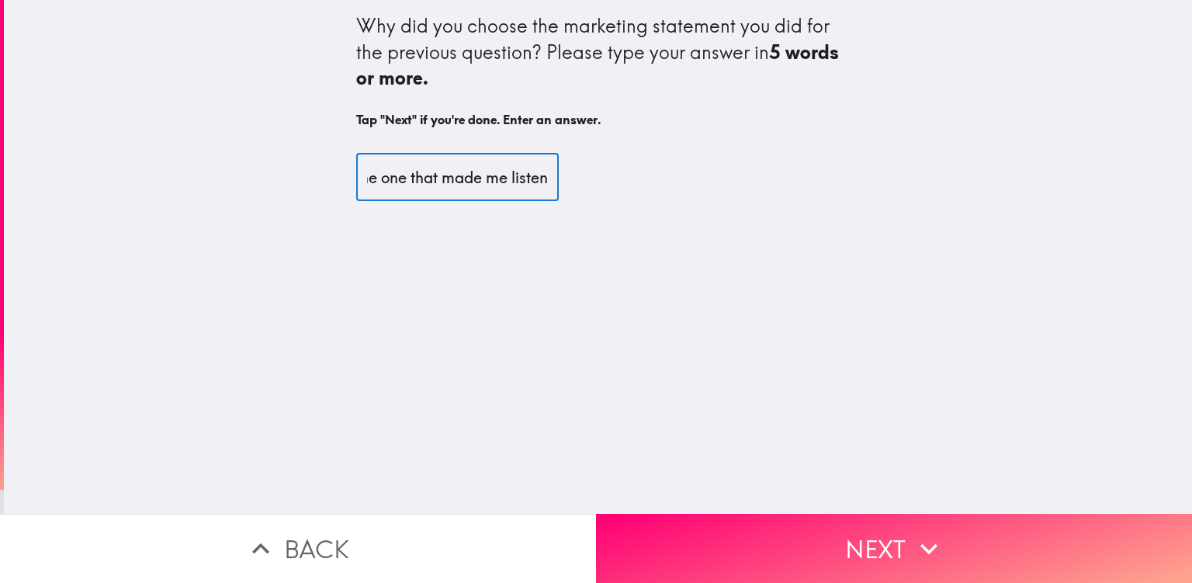
scroll to position [0, 151]
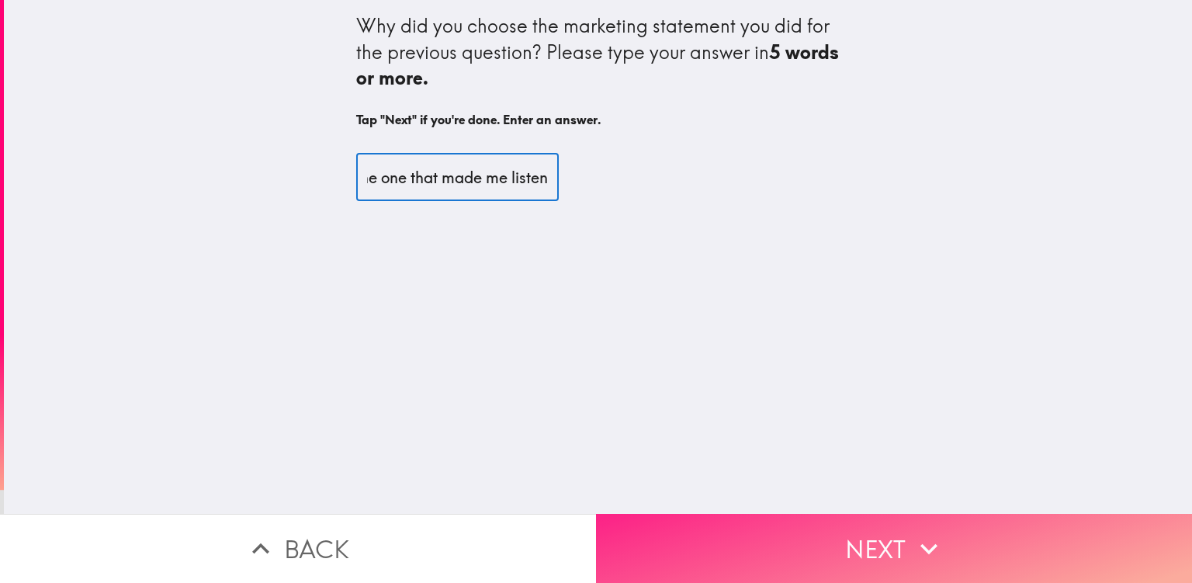
type input "Because that was the one that made me listen"
click at [664, 525] on button "Next" at bounding box center [894, 548] width 596 height 69
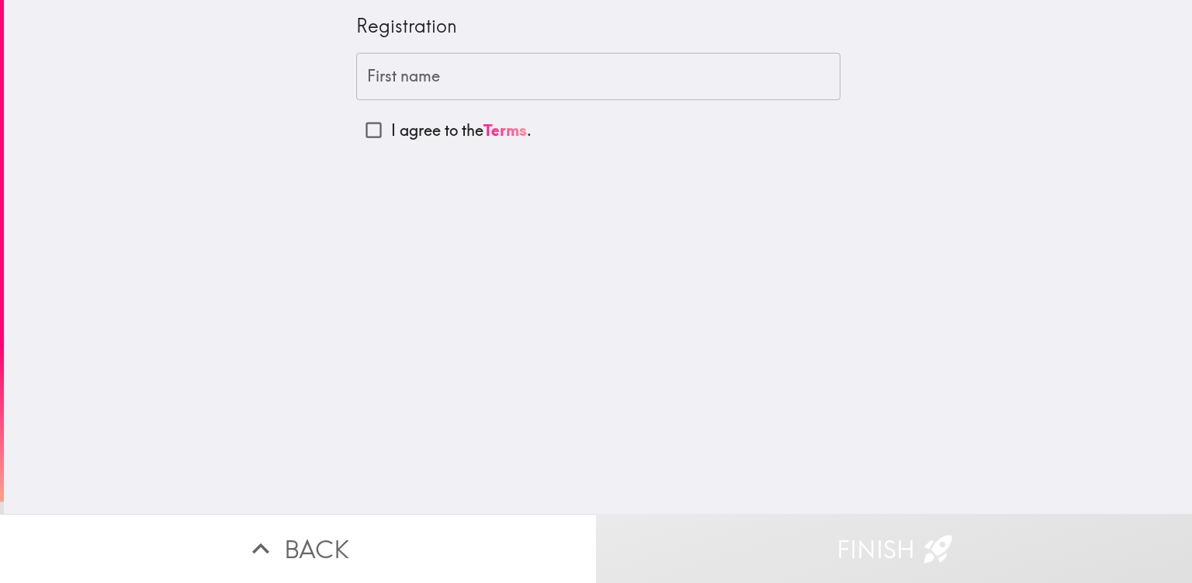
click at [428, 72] on input "First name" at bounding box center [598, 77] width 484 height 48
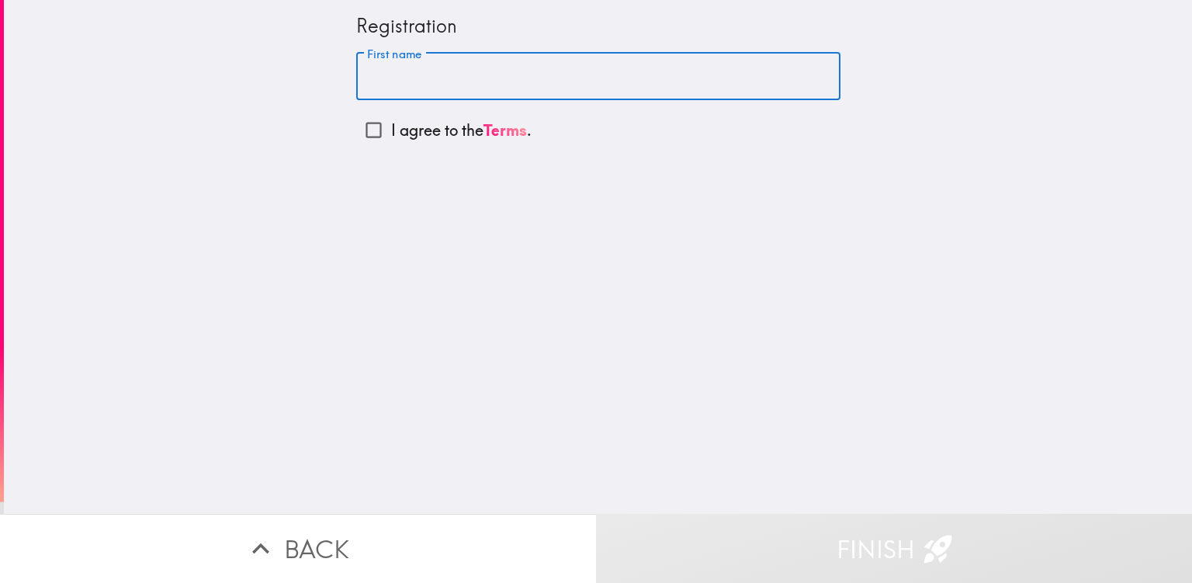
type input "[PERSON_NAME]"
click at [361, 128] on input "I agree to the Terms ." at bounding box center [373, 130] width 35 height 35
checkbox input "true"
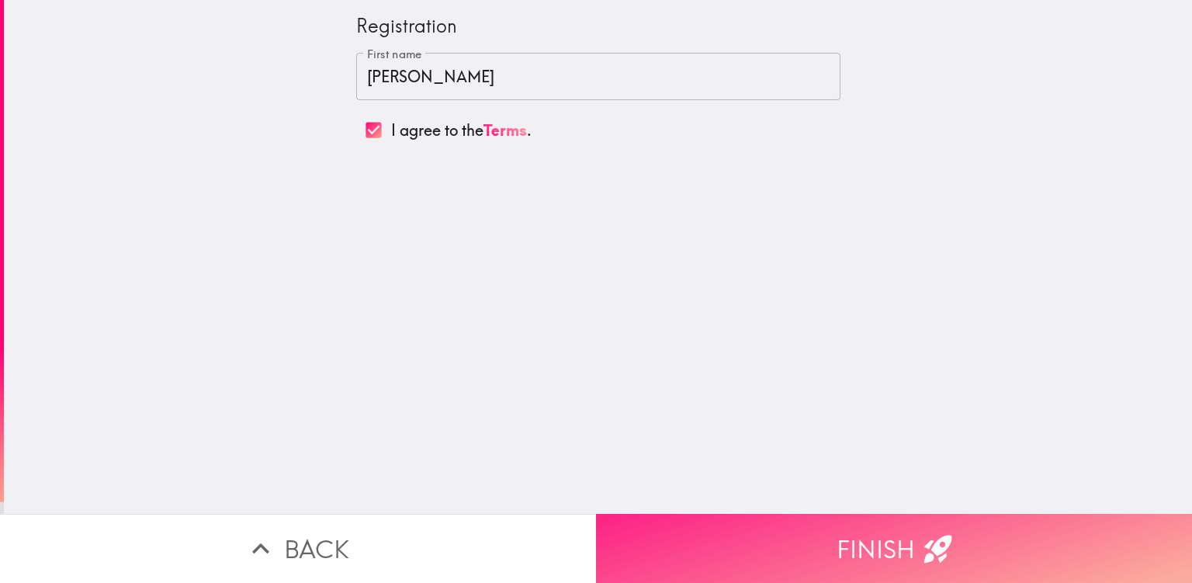
click at [708, 522] on button "Finish" at bounding box center [894, 548] width 596 height 69
